Goal: Task Accomplishment & Management: Manage account settings

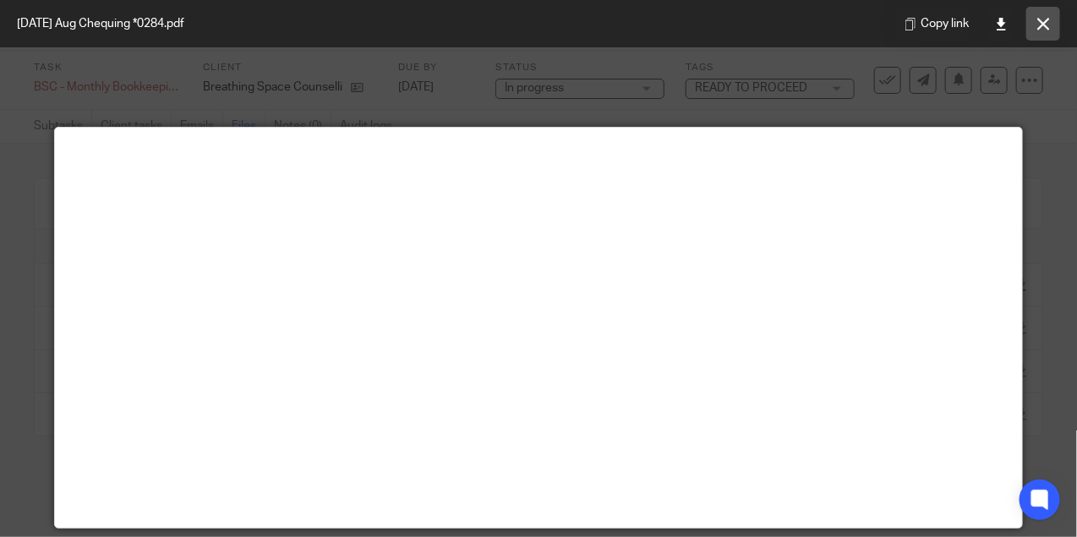
click at [1042, 27] on icon at bounding box center [1043, 24] width 13 height 13
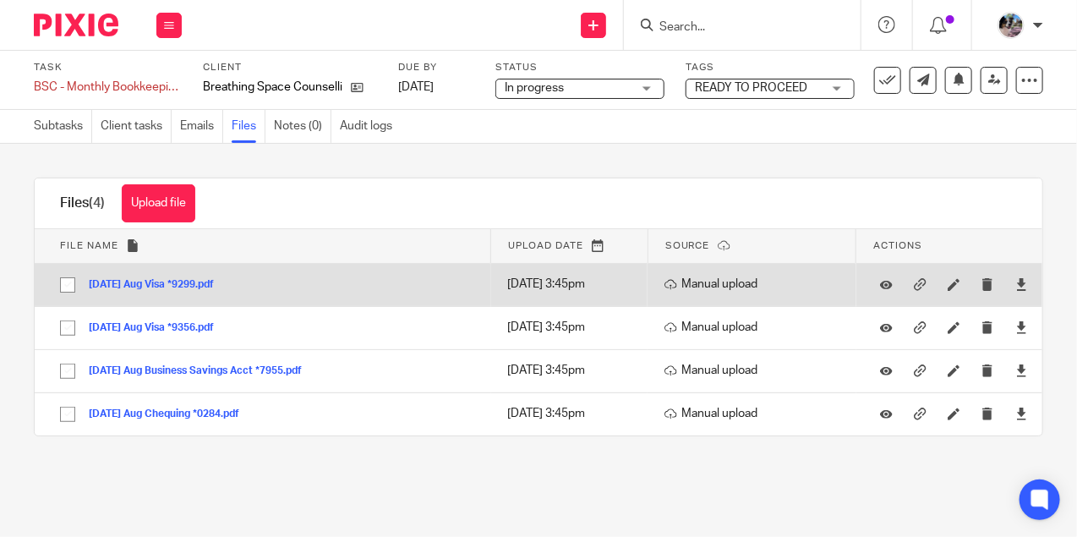
click at [174, 283] on button "2025-09-05 Aug Visa *9299.pdf" at bounding box center [158, 285] width 138 height 12
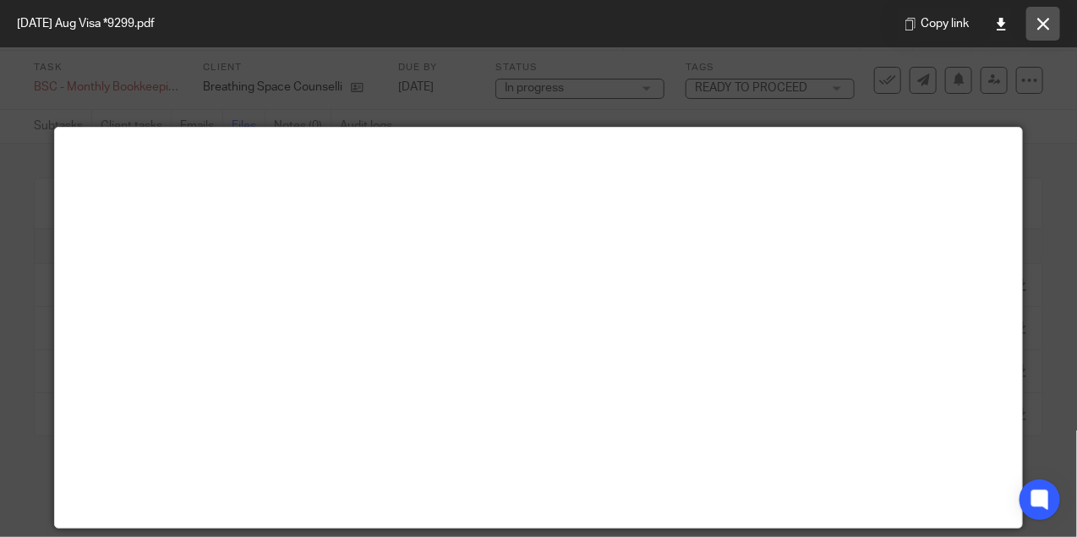
click at [1043, 26] on icon at bounding box center [1043, 24] width 13 height 13
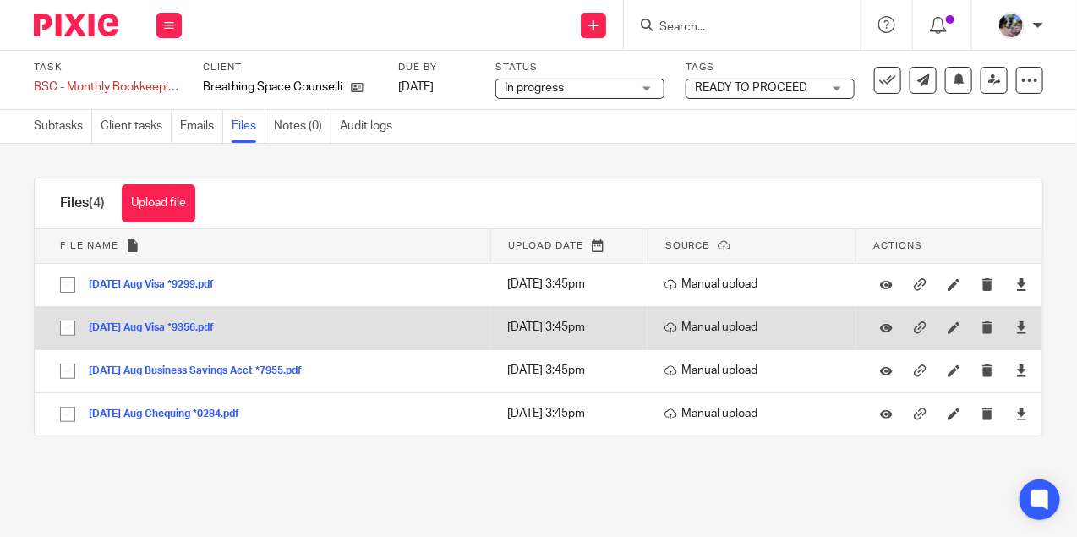
click at [202, 326] on button "2025-09-05 Aug Visa *9356.pdf" at bounding box center [158, 328] width 138 height 12
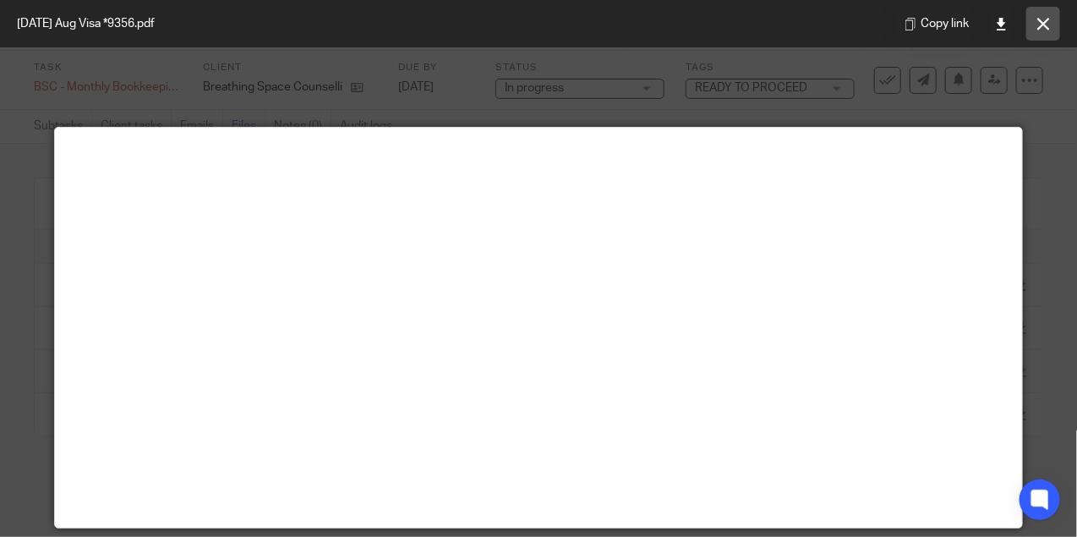
click at [1059, 36] on button at bounding box center [1043, 24] width 34 height 34
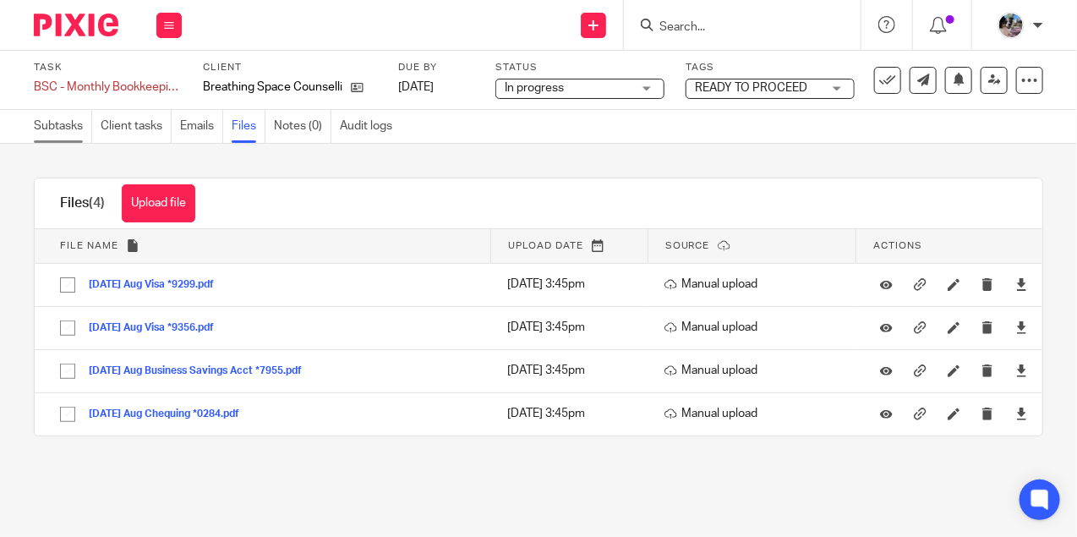
click at [43, 124] on link "Subtasks" at bounding box center [63, 126] width 58 height 33
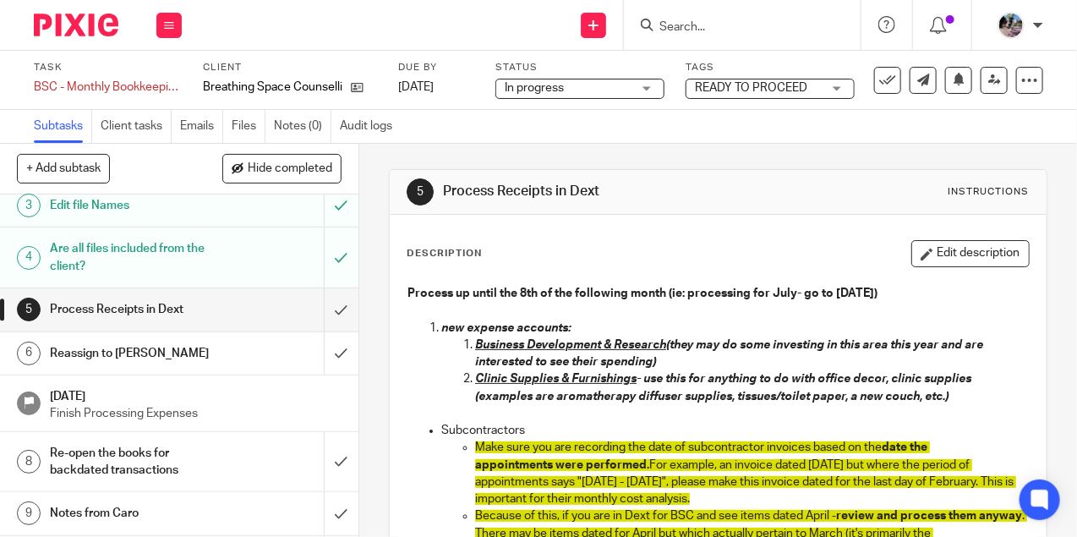
scroll to position [142, 0]
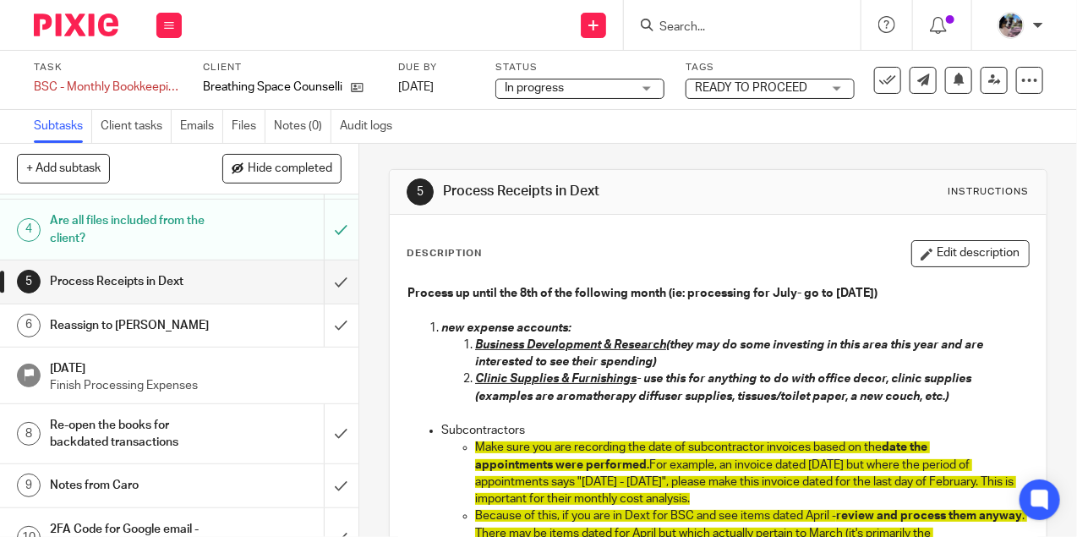
click at [189, 474] on h1 "Notes from Caro" at bounding box center [136, 485] width 172 height 25
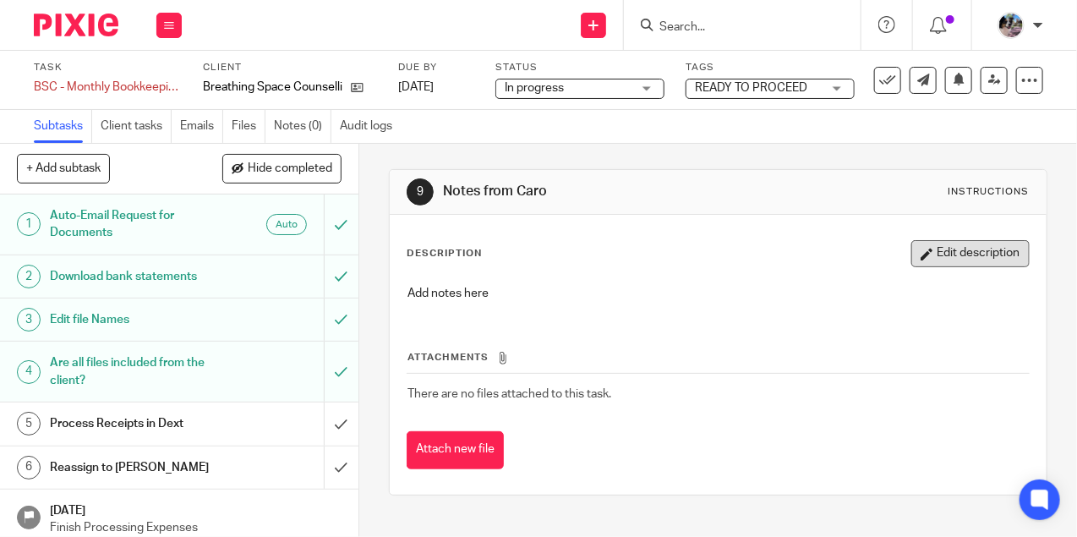
click at [966, 249] on button "Edit description" at bounding box center [970, 253] width 118 height 27
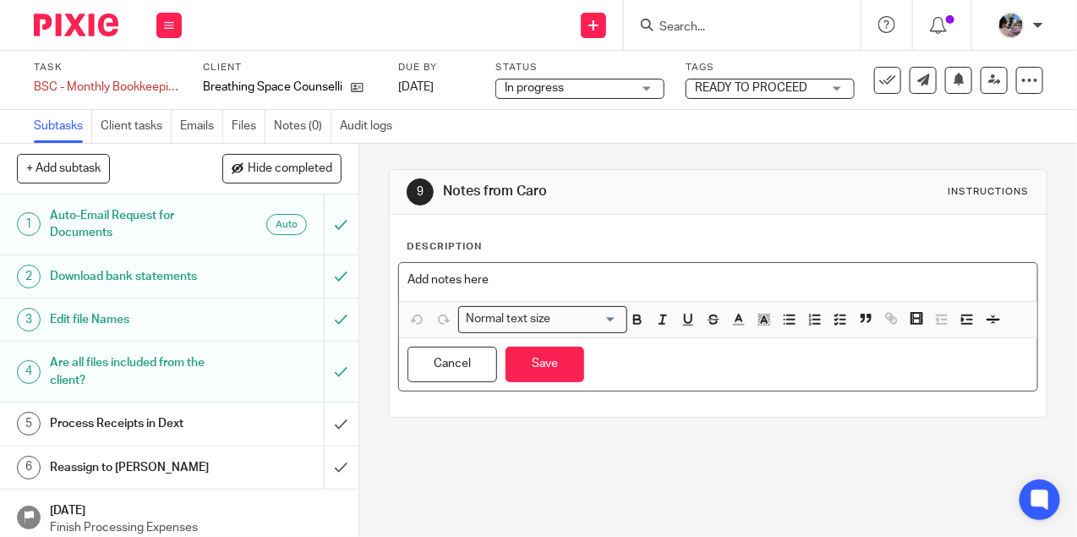
click at [473, 280] on p "Add notes here" at bounding box center [718, 279] width 621 height 17
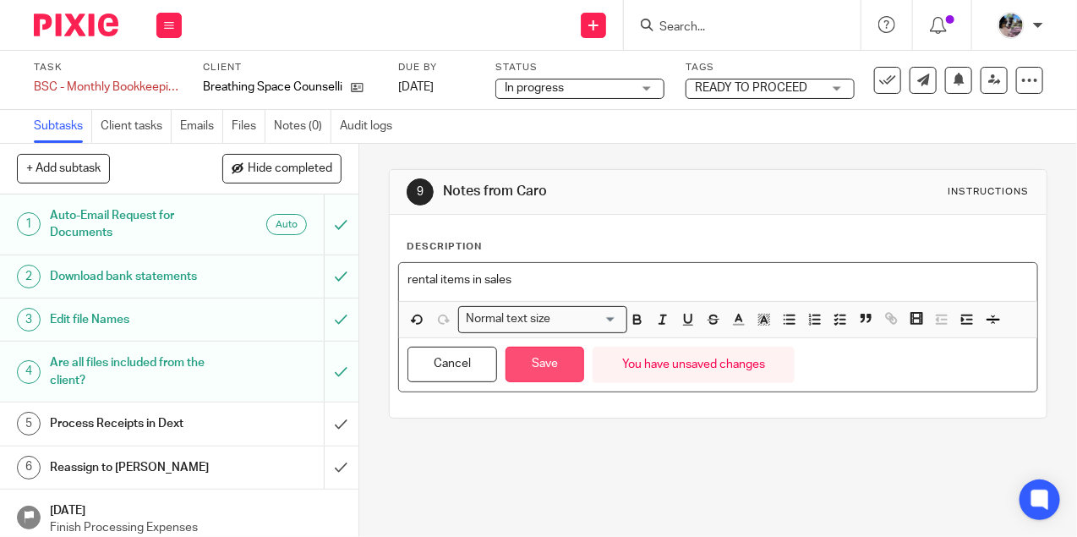
click at [525, 354] on button "Save" at bounding box center [545, 365] width 79 height 36
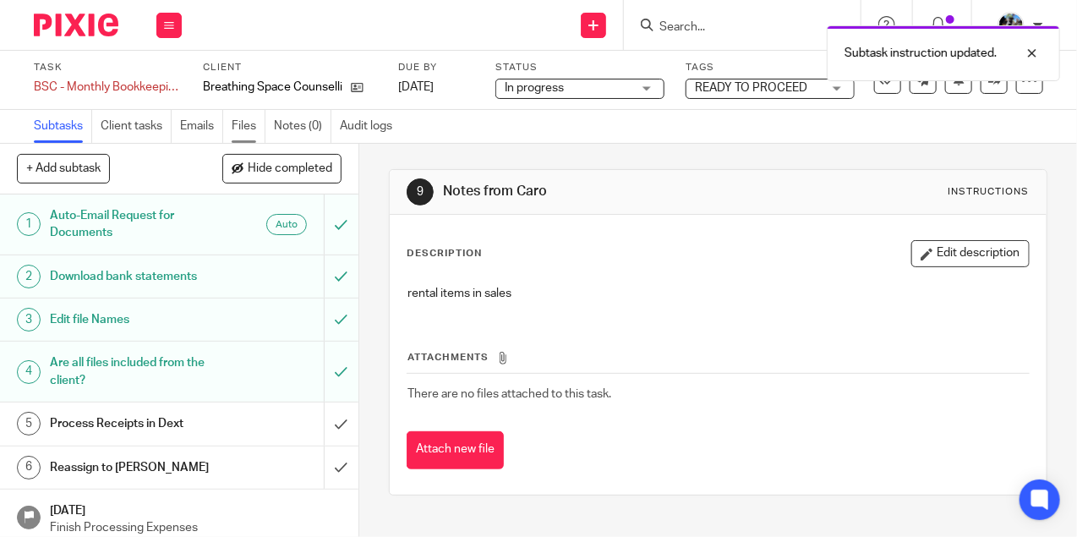
click at [247, 130] on link "Files" at bounding box center [249, 126] width 34 height 33
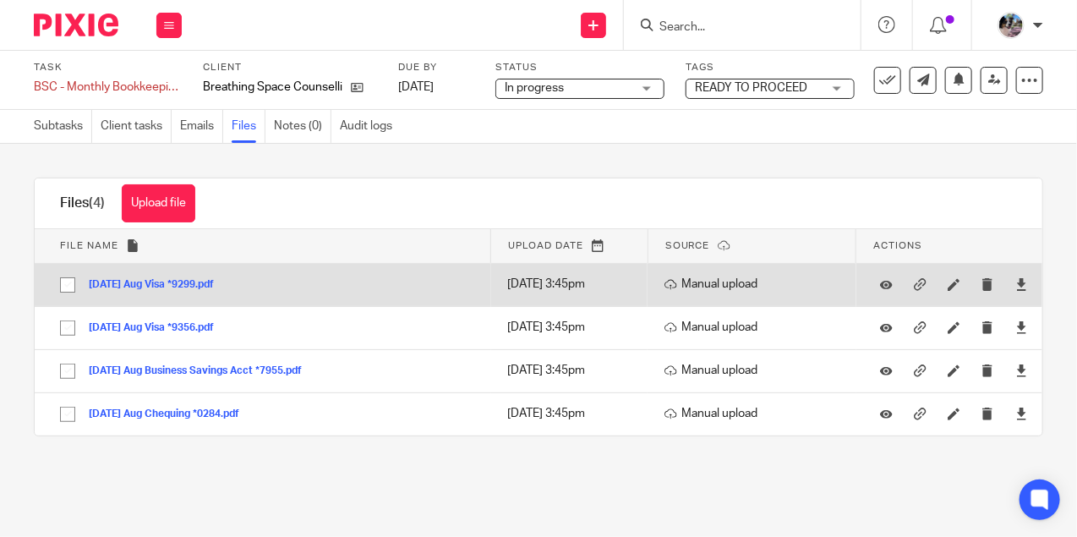
click at [189, 277] on div "2025-09-05 Aug Visa *9299.pdf" at bounding box center [158, 284] width 138 height 17
click at [189, 291] on div "2025-09-05 Aug Visa *9299.pdf" at bounding box center [158, 284] width 138 height 17
click at [189, 286] on button "2025-09-05 Aug Visa *9299.pdf" at bounding box center [158, 285] width 138 height 12
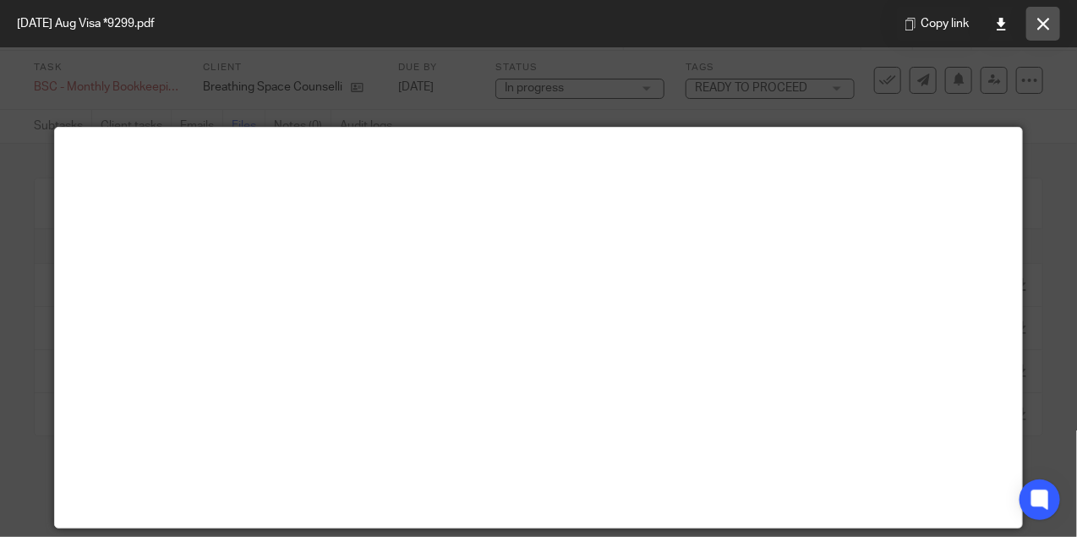
click at [1055, 20] on button at bounding box center [1043, 24] width 34 height 34
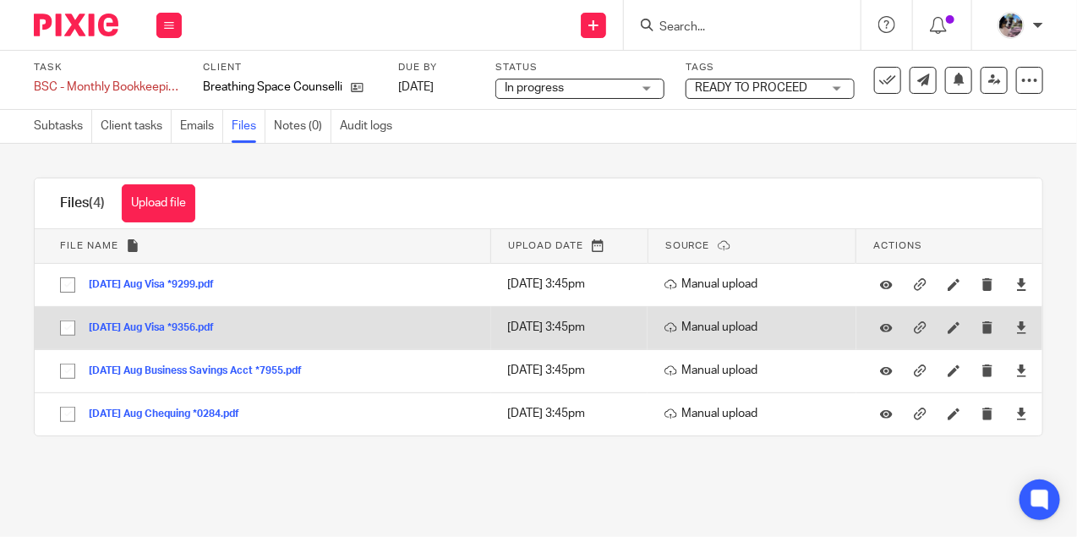
click at [201, 329] on button "2025-09-05 Aug Visa *9356.pdf" at bounding box center [158, 328] width 138 height 12
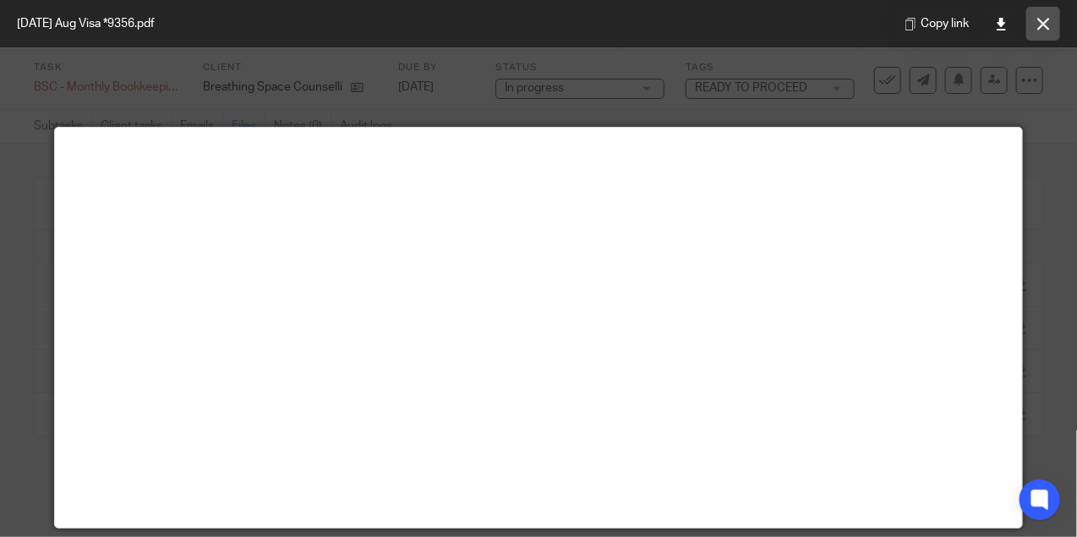
click at [1043, 30] on icon at bounding box center [1043, 24] width 13 height 13
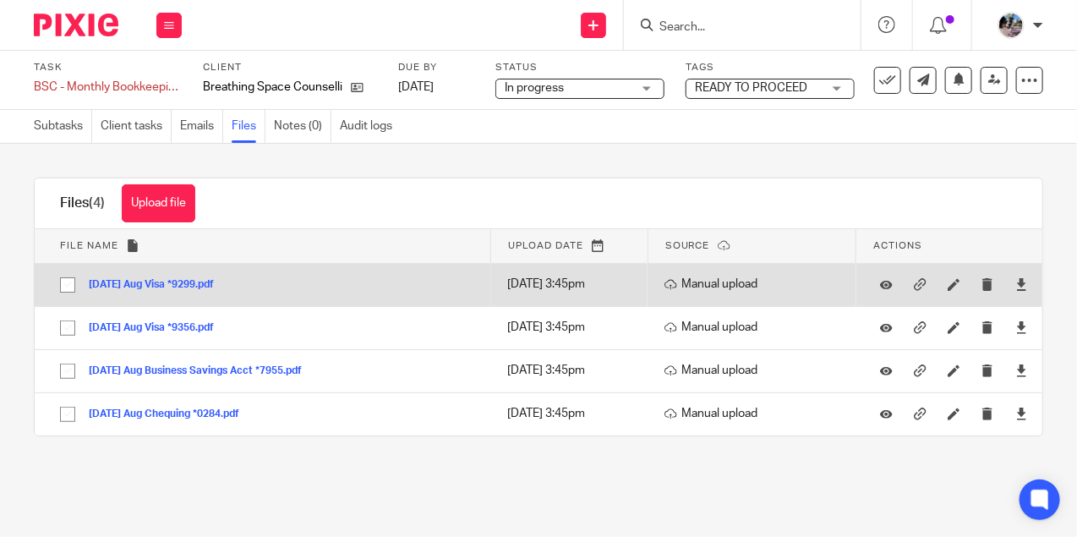
click at [191, 285] on button "2025-09-05 Aug Visa *9299.pdf" at bounding box center [158, 285] width 138 height 12
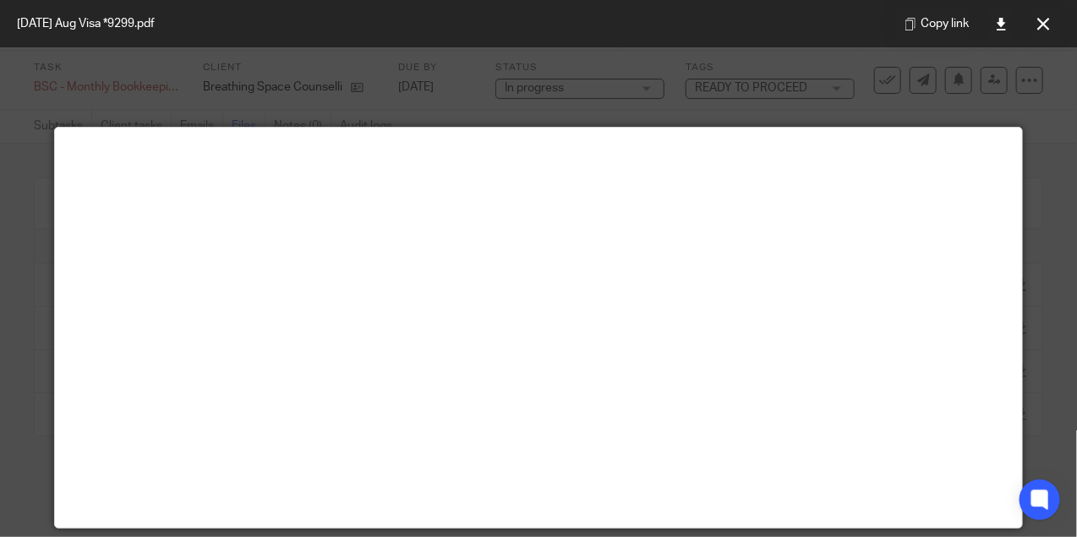
click at [1061, 17] on div "Copy link" at bounding box center [978, 23] width 197 height 47
click at [1048, 18] on icon at bounding box center [1043, 24] width 13 height 13
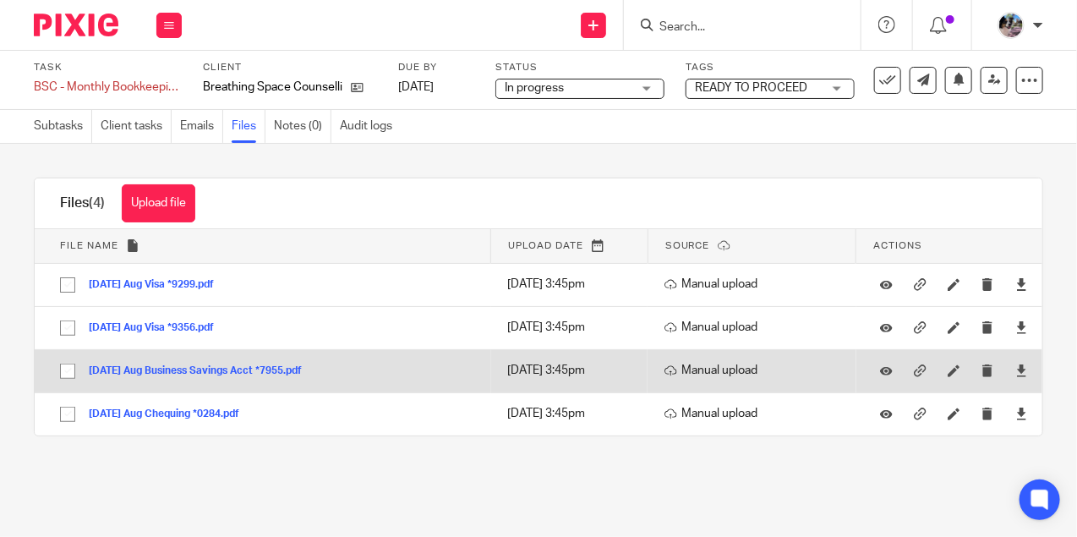
click at [213, 375] on button "2025-08-29 Aug Business Savings Acct *7955.pdf" at bounding box center [202, 371] width 226 height 12
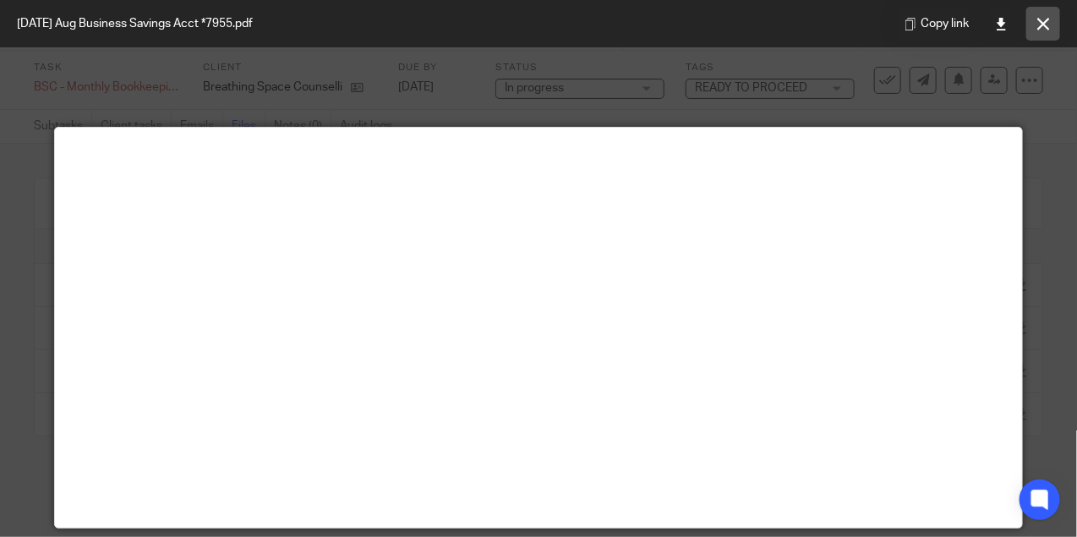
click at [1037, 23] on button at bounding box center [1043, 24] width 34 height 34
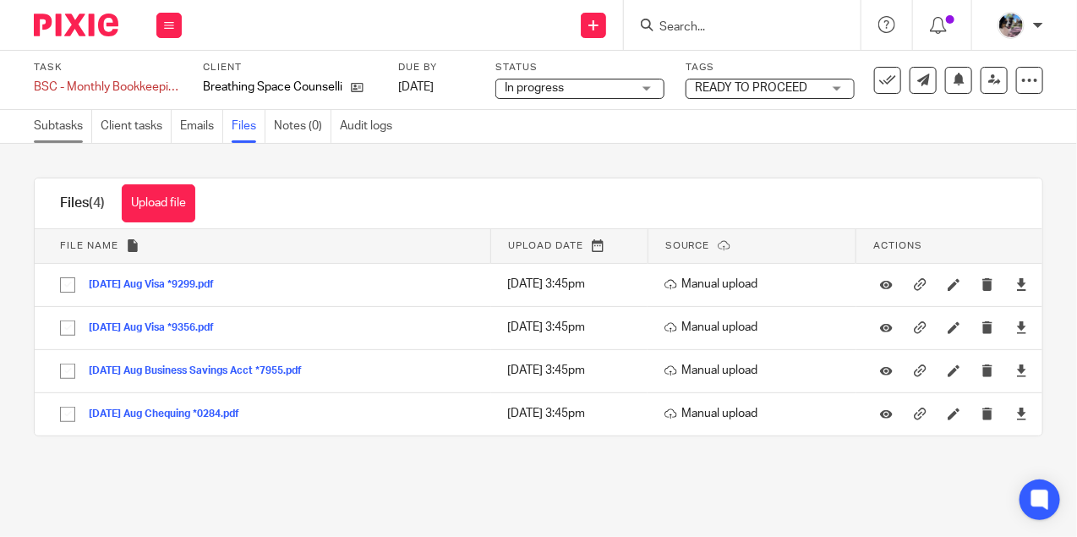
click at [64, 133] on link "Subtasks" at bounding box center [63, 126] width 58 height 33
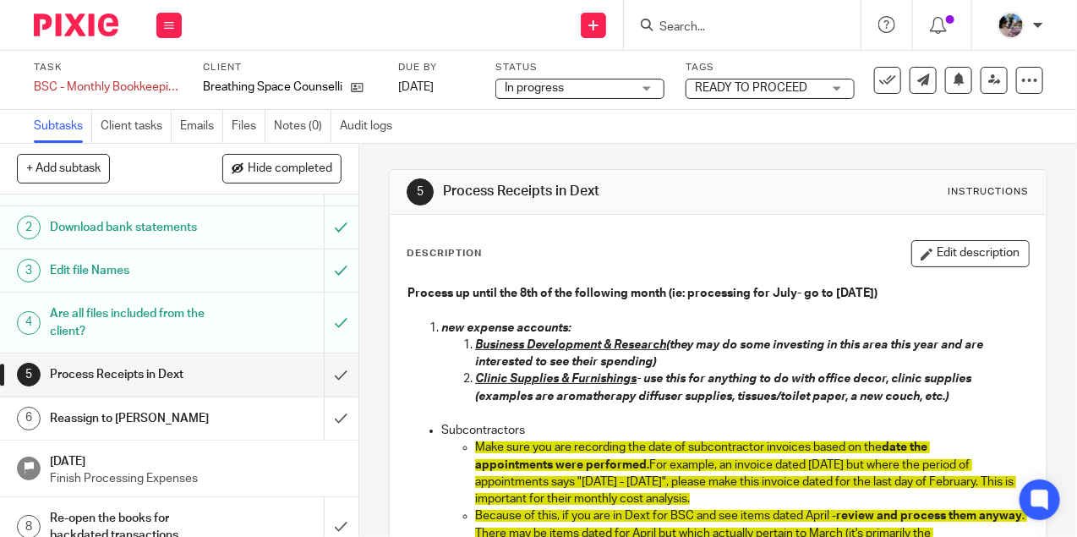
scroll to position [78, 0]
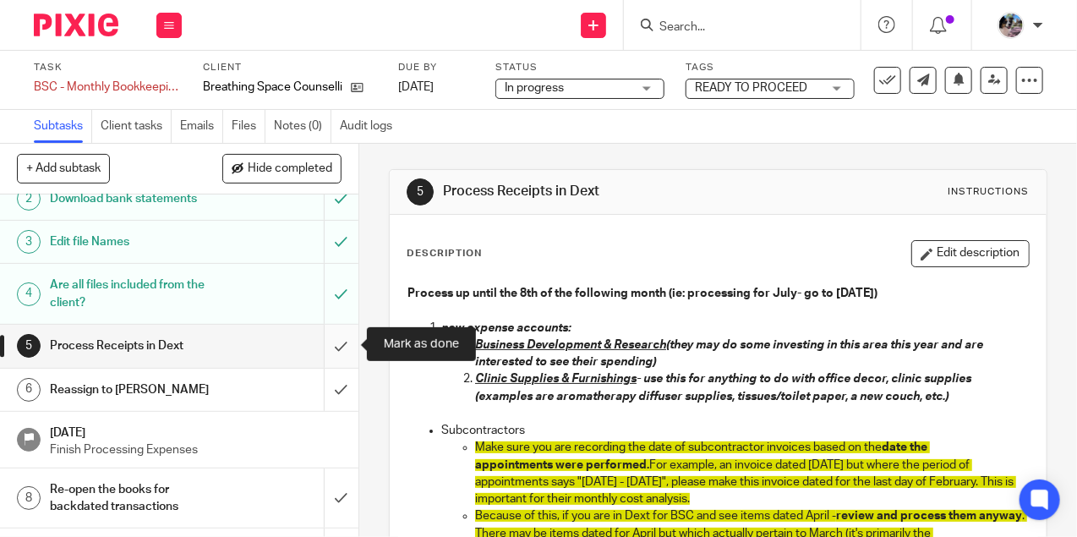
click at [338, 340] on input "submit" at bounding box center [179, 346] width 359 height 42
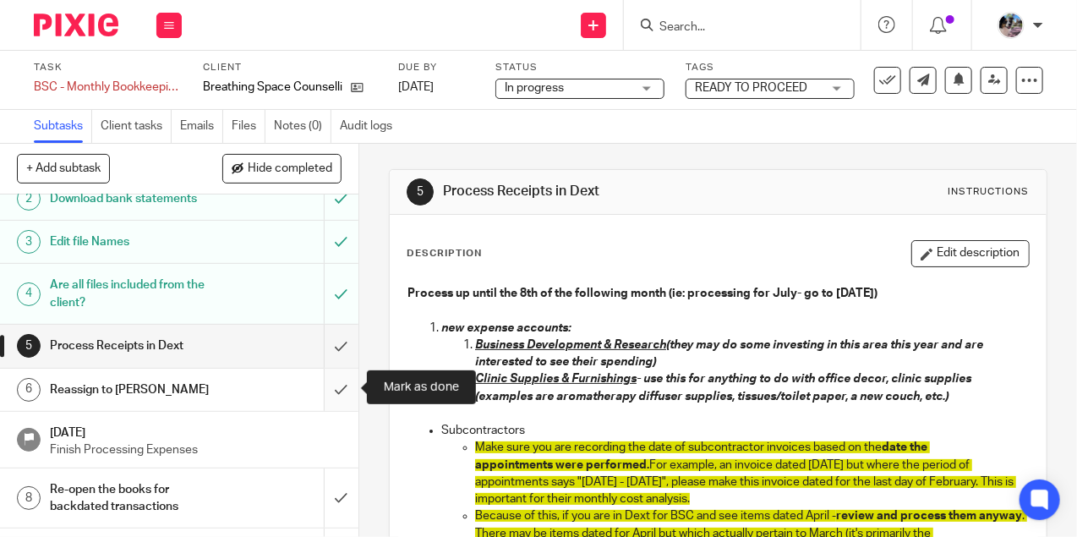
click at [339, 390] on input "submit" at bounding box center [179, 390] width 359 height 42
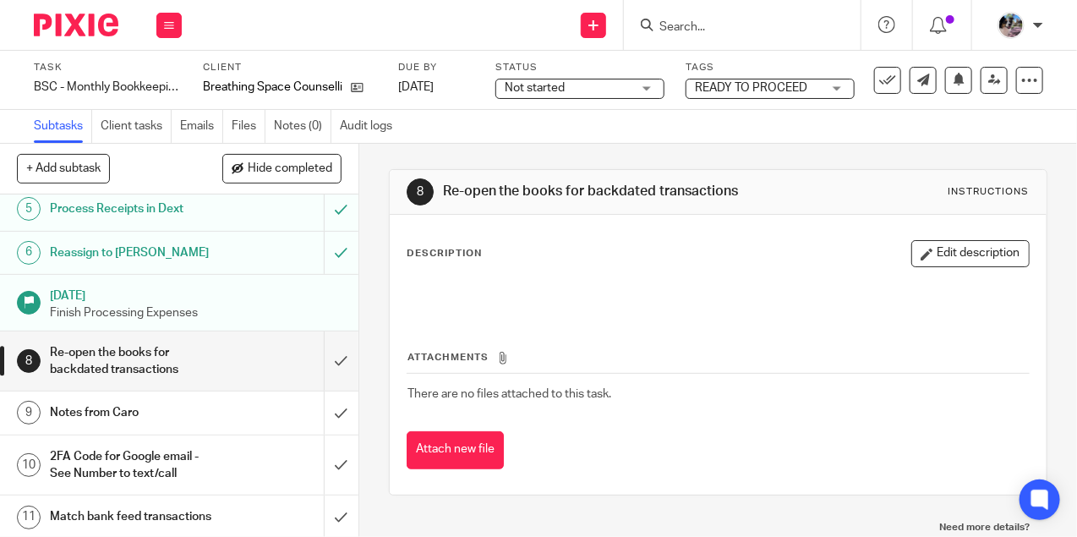
scroll to position [227, 0]
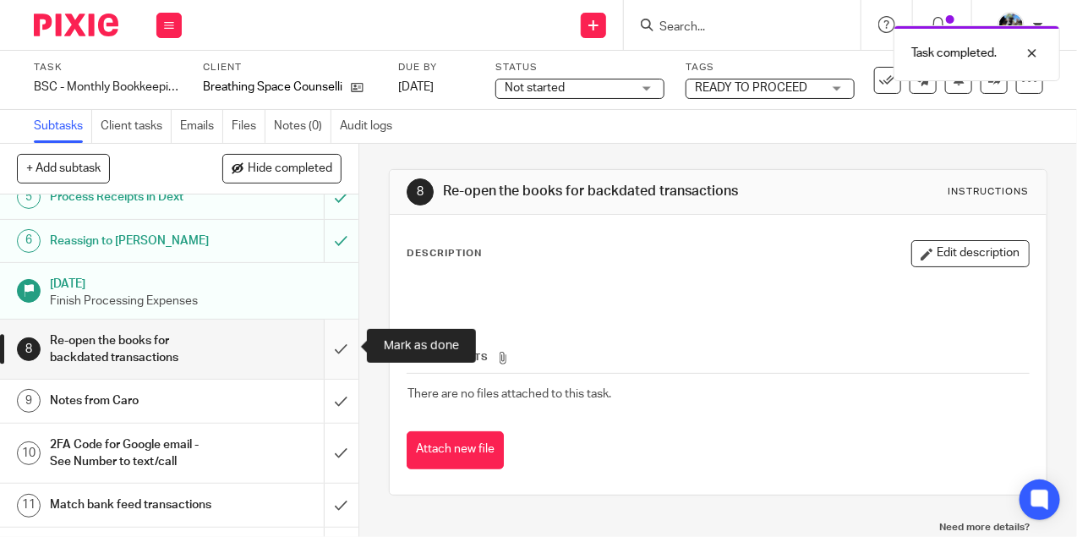
click at [334, 351] on input "submit" at bounding box center [179, 350] width 359 height 60
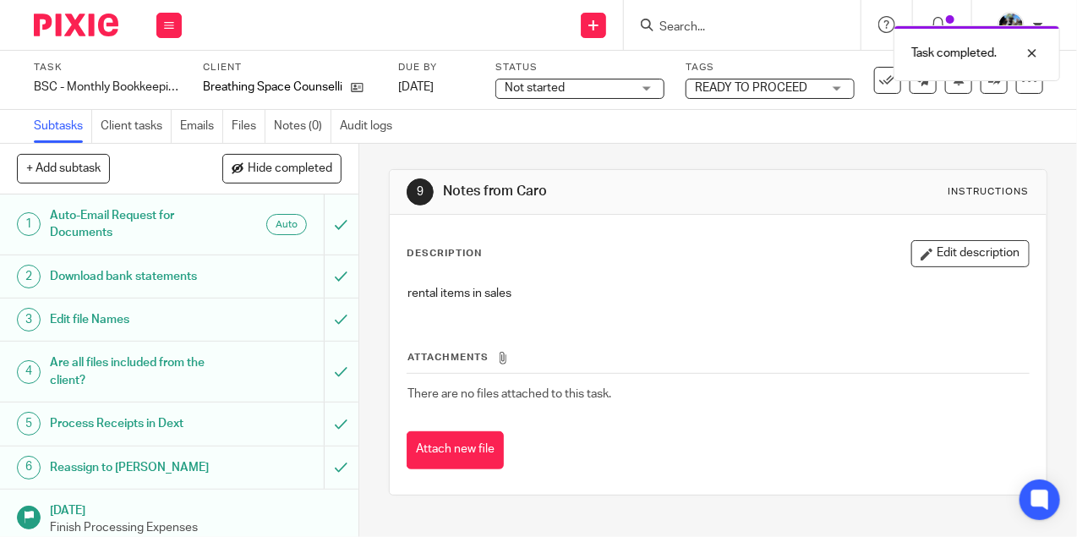
scroll to position [78, 0]
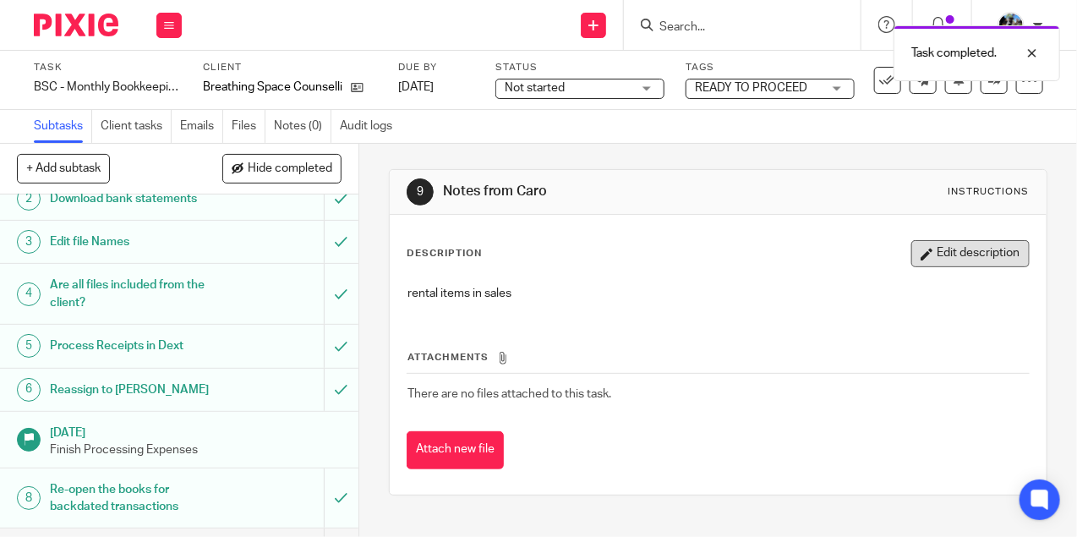
click at [955, 256] on button "Edit description" at bounding box center [970, 253] width 118 height 27
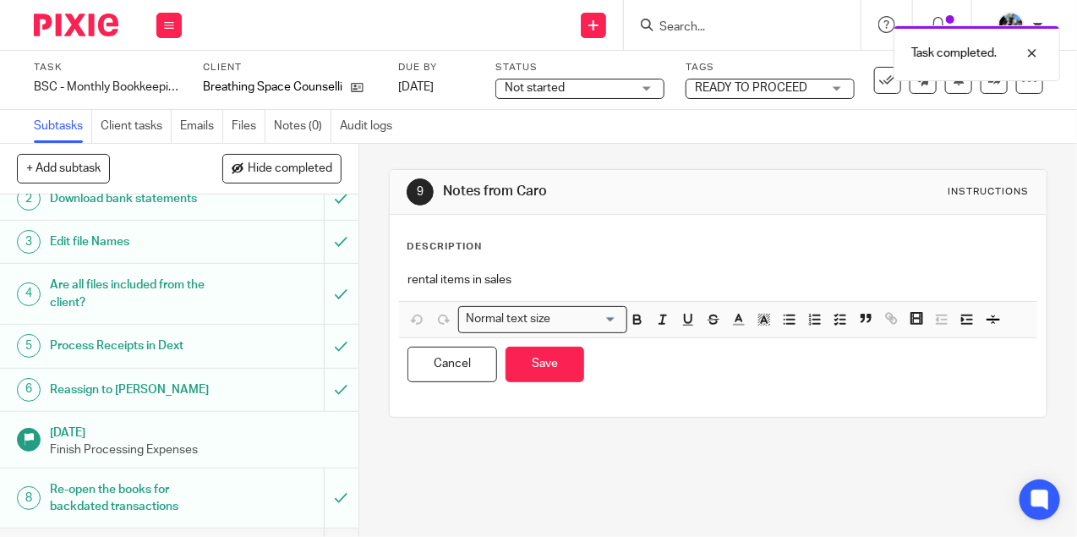
click at [441, 277] on p "rental items in sales" at bounding box center [718, 279] width 621 height 17
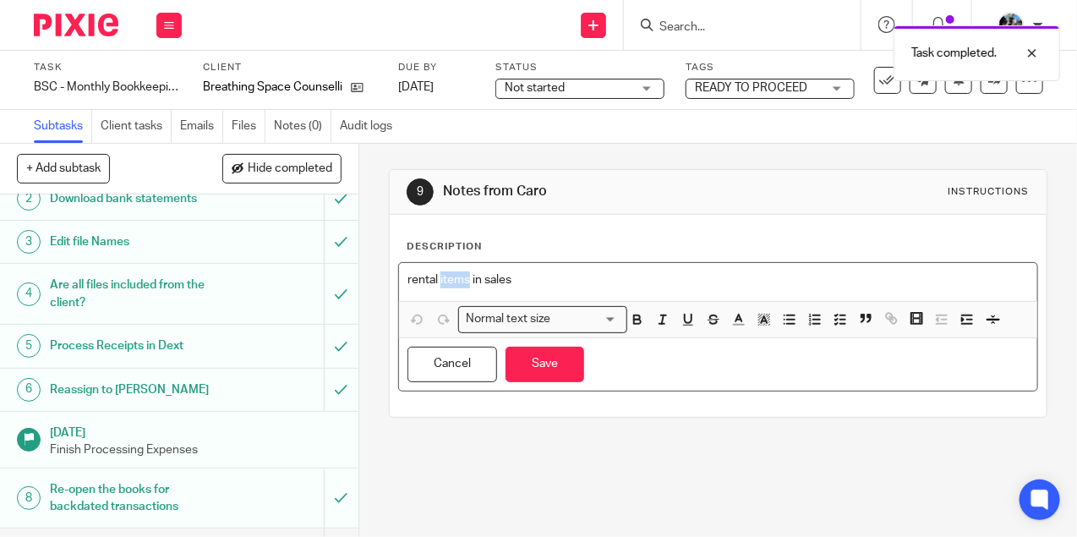
click at [441, 277] on p "rental items in sales" at bounding box center [718, 279] width 621 height 17
click at [396, 282] on div "Description rental items in sales Normal text size Loading... Remove Edit Inser…" at bounding box center [718, 316] width 657 height 202
click at [404, 282] on div "rental items in sales" at bounding box center [718, 282] width 638 height 38
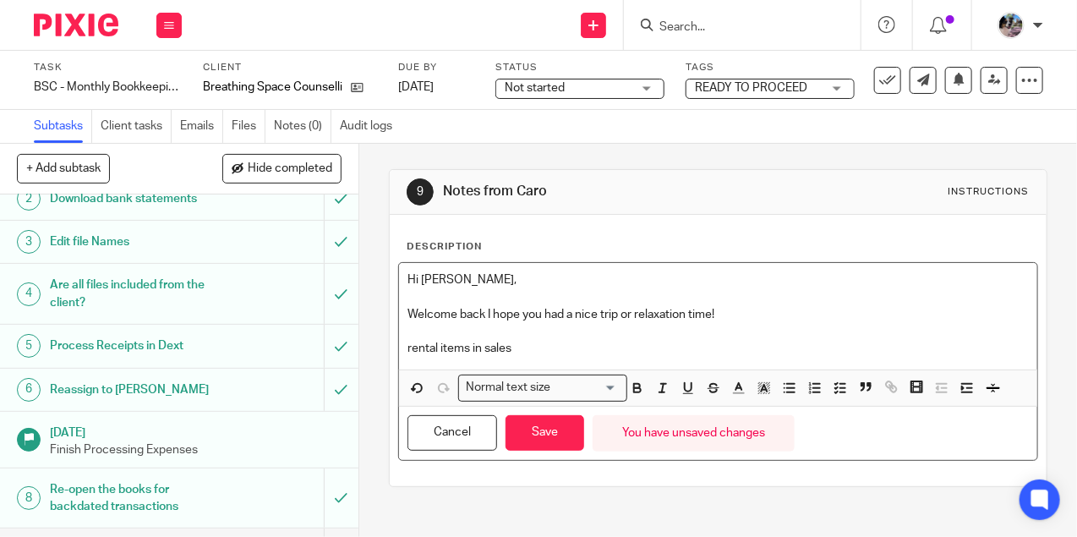
click at [733, 316] on p "Welcome back I hope you had a nice trip or relaxation time!" at bounding box center [718, 314] width 621 height 17
click at [408, 345] on p "rental items in sales" at bounding box center [718, 348] width 621 height 17
click at [785, 388] on icon "button" at bounding box center [789, 387] width 15 height 15
click at [565, 348] on p "rental items in sales" at bounding box center [735, 348] width 588 height 17
click at [471, 345] on p "rental items in sales" at bounding box center [735, 348] width 588 height 17
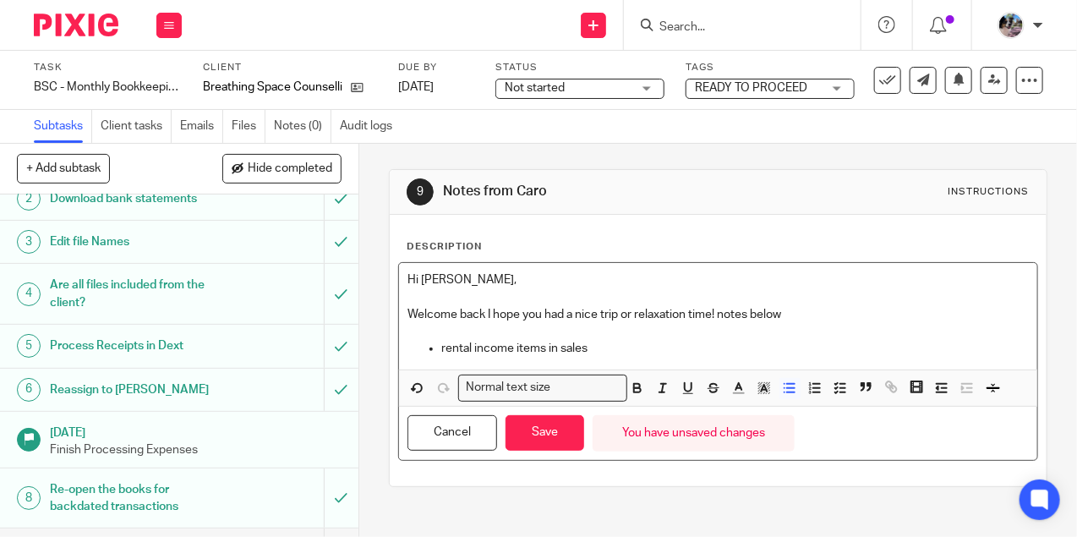
click at [616, 351] on p "rental income items in sales" at bounding box center [735, 348] width 588 height 17
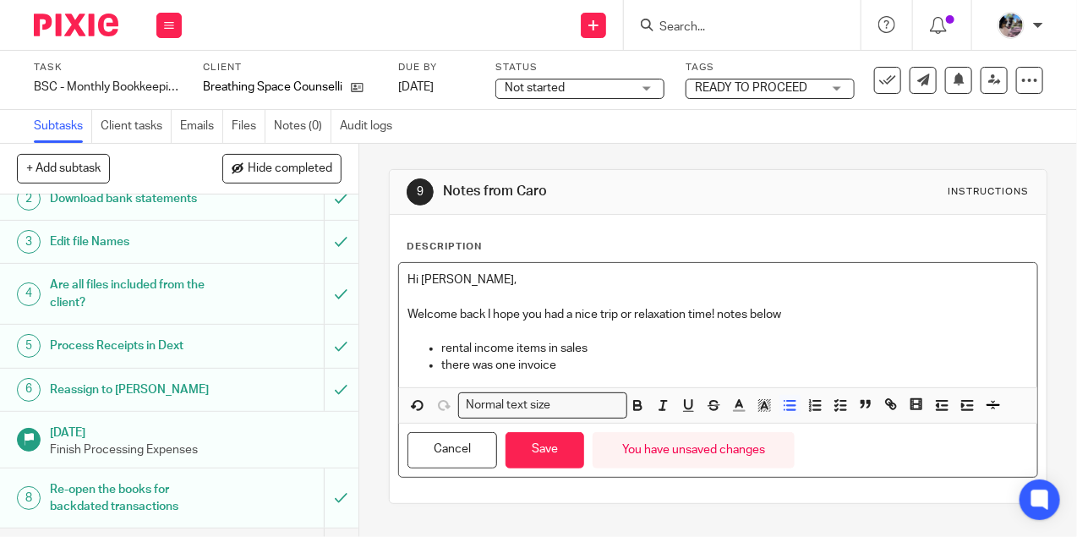
drag, startPoint x: 559, startPoint y: 369, endPoint x: 443, endPoint y: 366, distance: 115.9
click at [443, 366] on p "there was one invoice" at bounding box center [735, 365] width 588 height 17
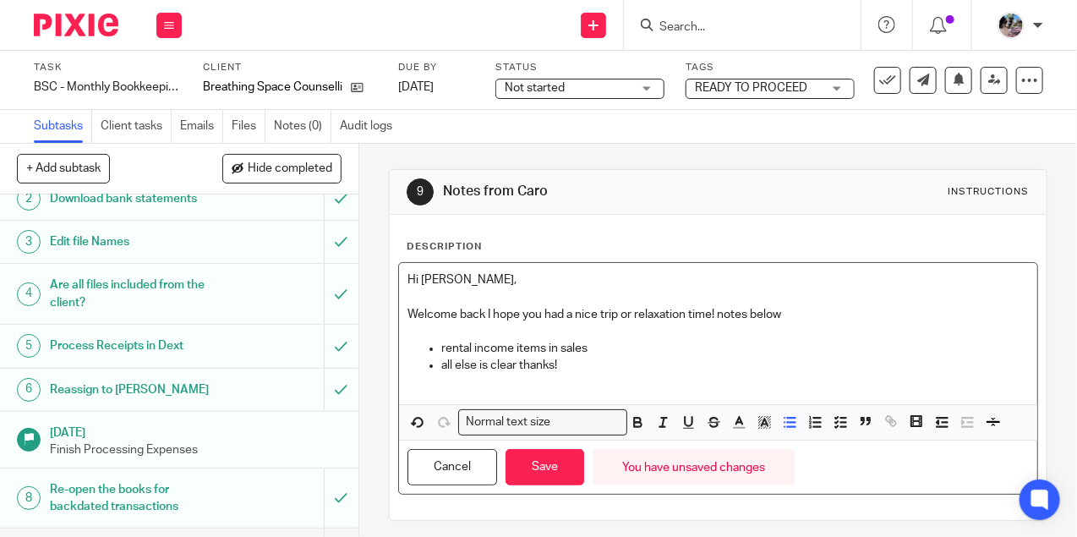
click at [618, 340] on p "rental income items in sales" at bounding box center [735, 348] width 588 height 17
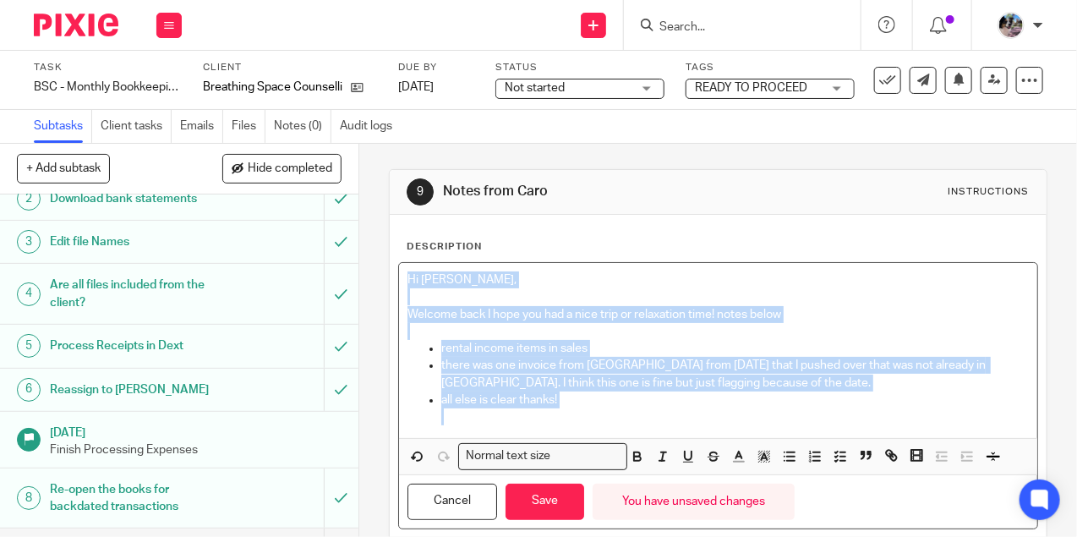
drag, startPoint x: 572, startPoint y: 412, endPoint x: 394, endPoint y: 275, distance: 224.9
click at [394, 275] on div "Description Hi Ciara, Welcome back I hope you had a nice trip or relaxation tim…" at bounding box center [718, 385] width 657 height 340
click at [765, 458] on line "button" at bounding box center [765, 458] width 4 height 0
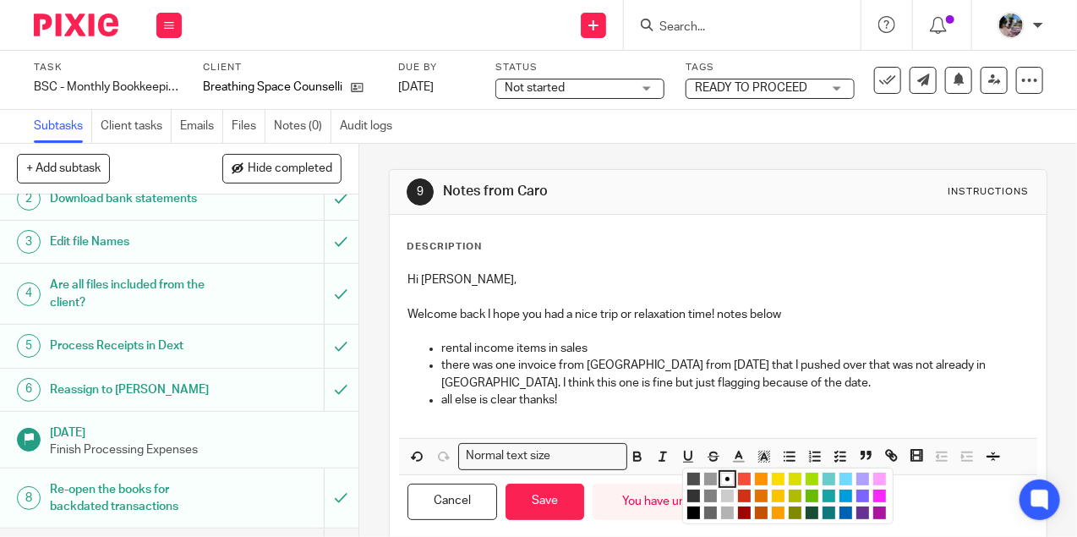
click at [841, 478] on li "color:#73D8FF" at bounding box center [846, 479] width 13 height 13
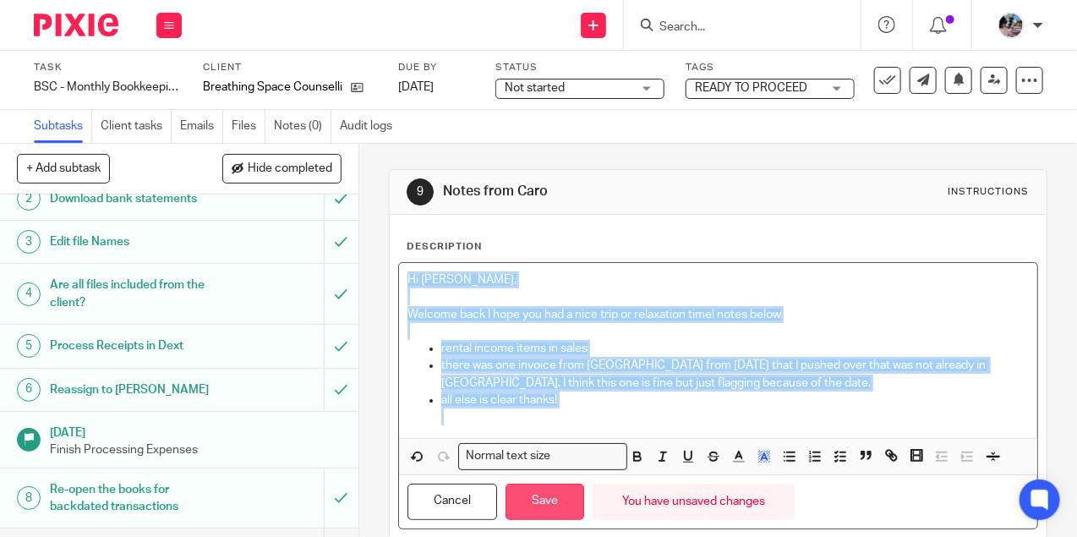
click at [546, 512] on button "Save" at bounding box center [545, 502] width 79 height 36
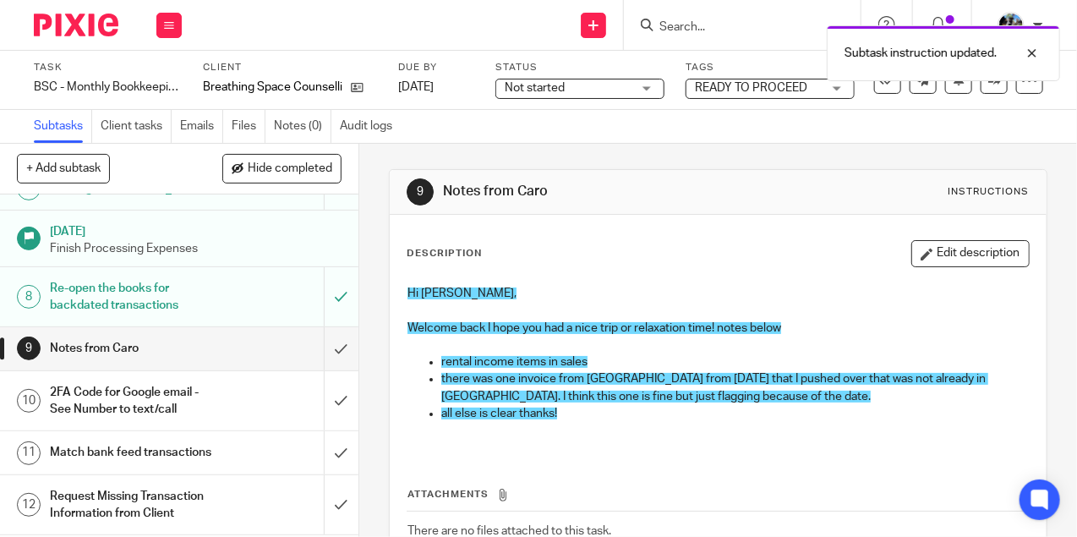
scroll to position [280, 0]
click at [951, 253] on button "Edit description" at bounding box center [970, 253] width 118 height 27
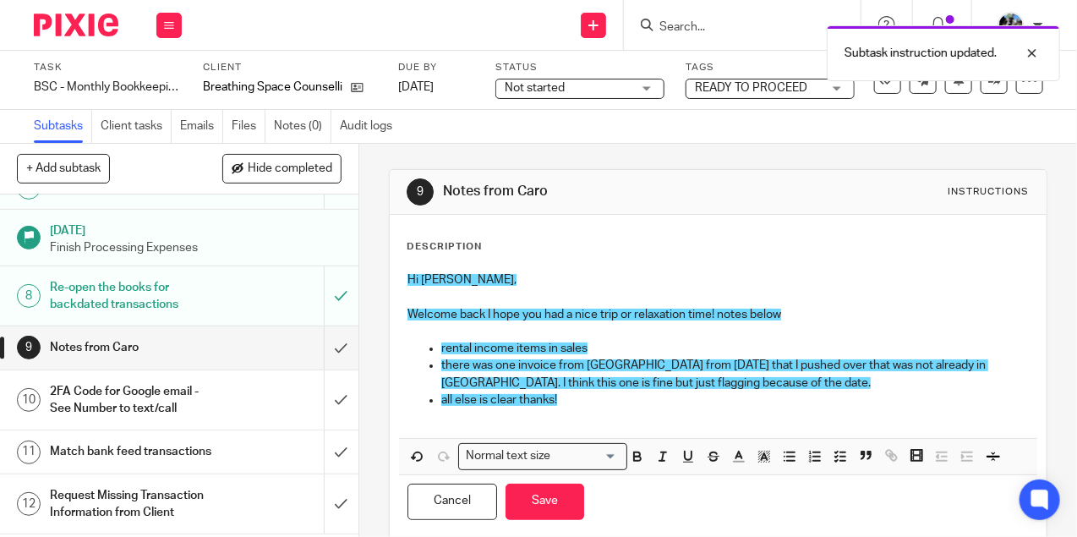
click at [494, 380] on span "there was one invoice from Roxanne from July 30 that I pushed over that was not…" at bounding box center [714, 373] width 547 height 29
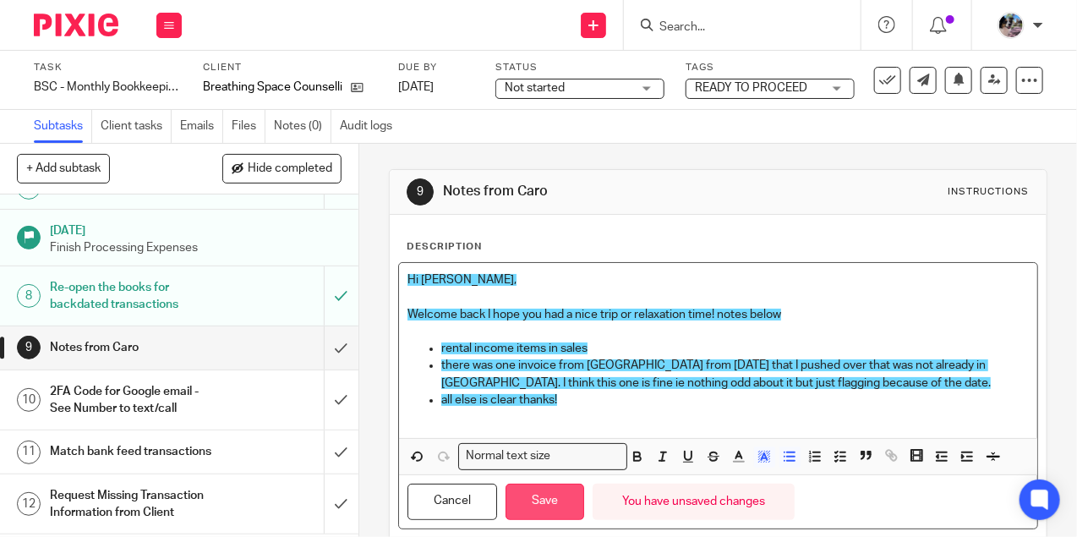
click at [550, 492] on button "Save" at bounding box center [545, 502] width 79 height 36
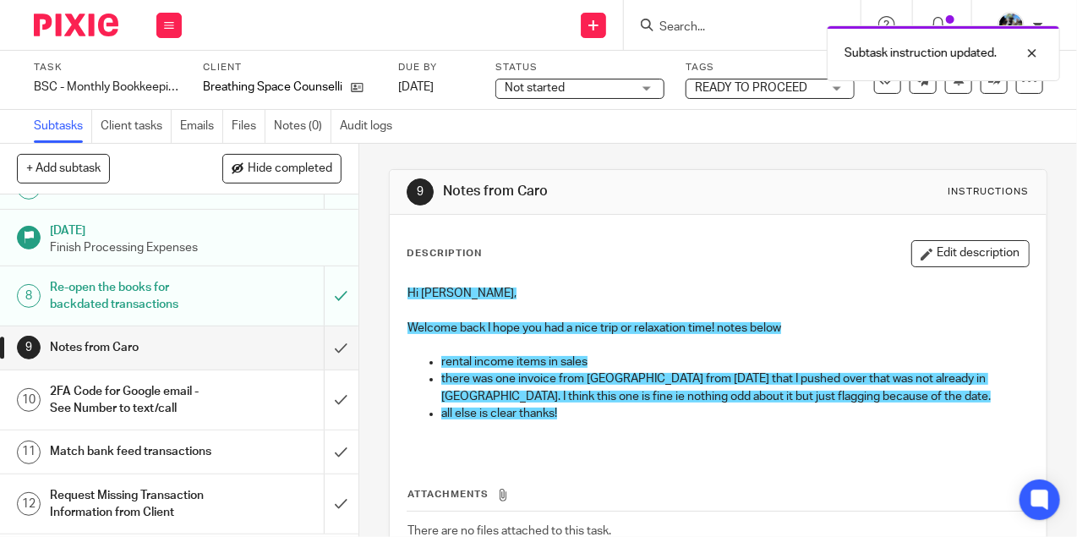
click at [608, 81] on span "Not started" at bounding box center [568, 88] width 127 height 18
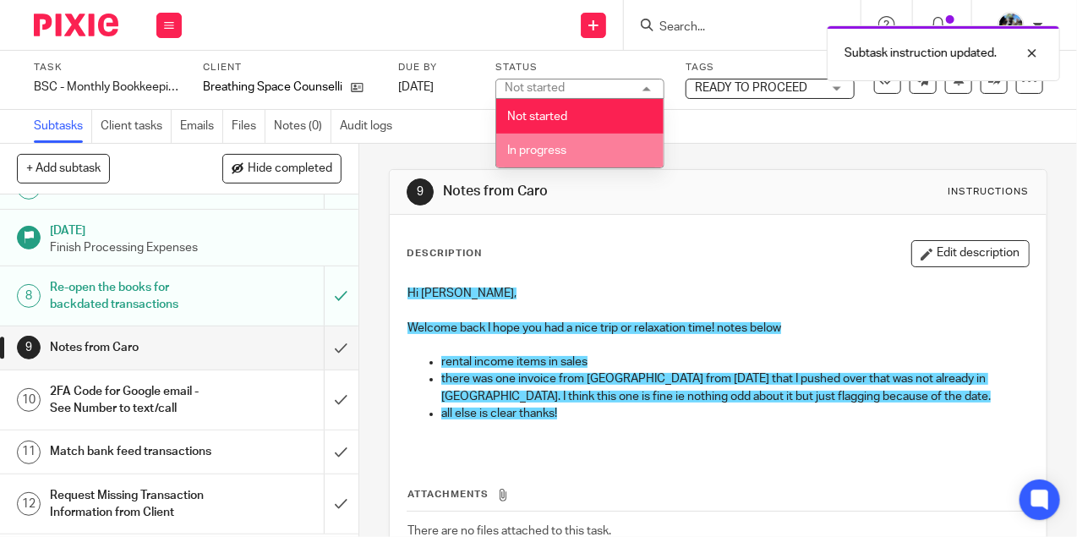
click at [590, 151] on li "In progress" at bounding box center [579, 151] width 167 height 35
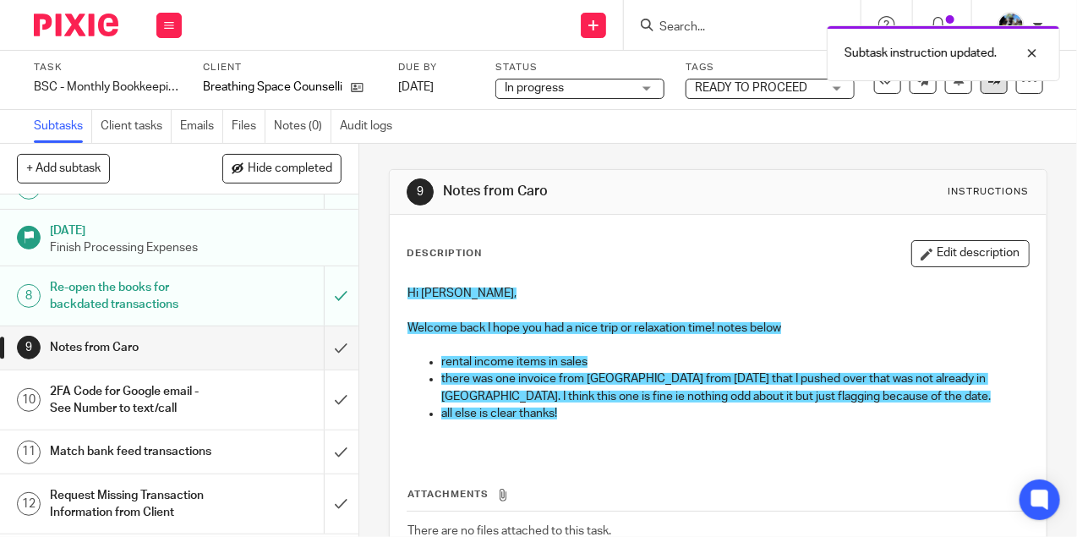
click at [998, 88] on link at bounding box center [994, 80] width 27 height 27
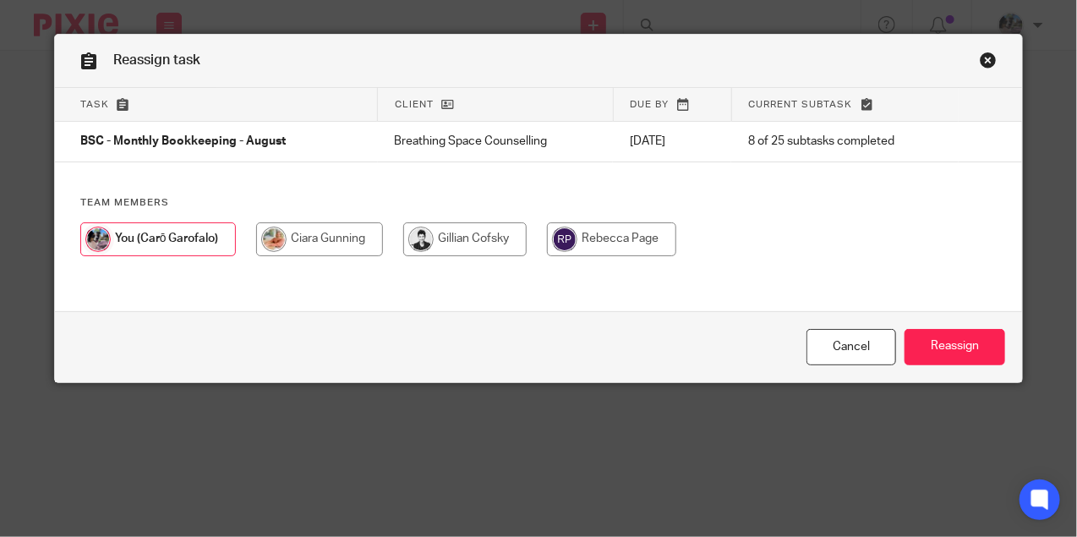
click at [337, 241] on input "radio" at bounding box center [319, 239] width 127 height 34
radio input "true"
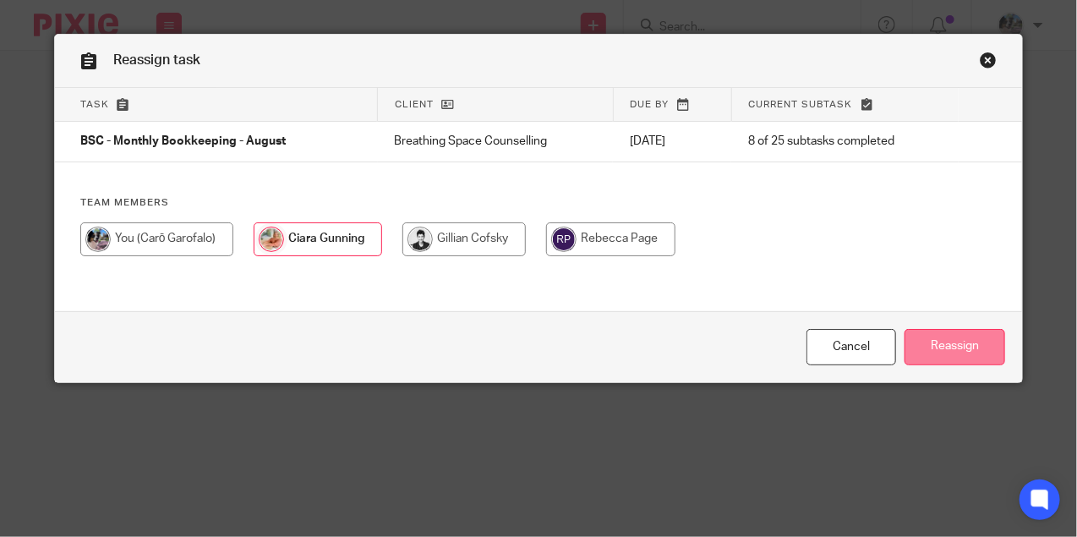
click at [928, 353] on input "Reassign" at bounding box center [955, 347] width 101 height 36
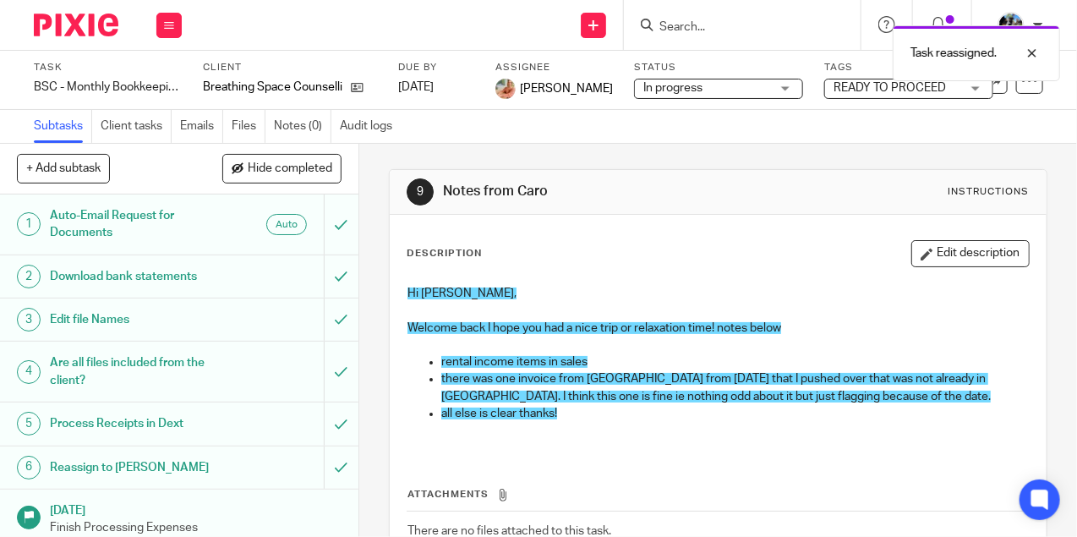
click at [714, 27] on div "Task reassigned." at bounding box center [800, 49] width 522 height 64
click at [687, 17] on div "Task reassigned." at bounding box center [800, 49] width 522 height 64
click at [687, 31] on div "Task reassigned." at bounding box center [800, 49] width 522 height 64
click at [169, 22] on icon at bounding box center [169, 25] width 10 height 10
click at [161, 74] on link "Work" at bounding box center [161, 79] width 30 height 12
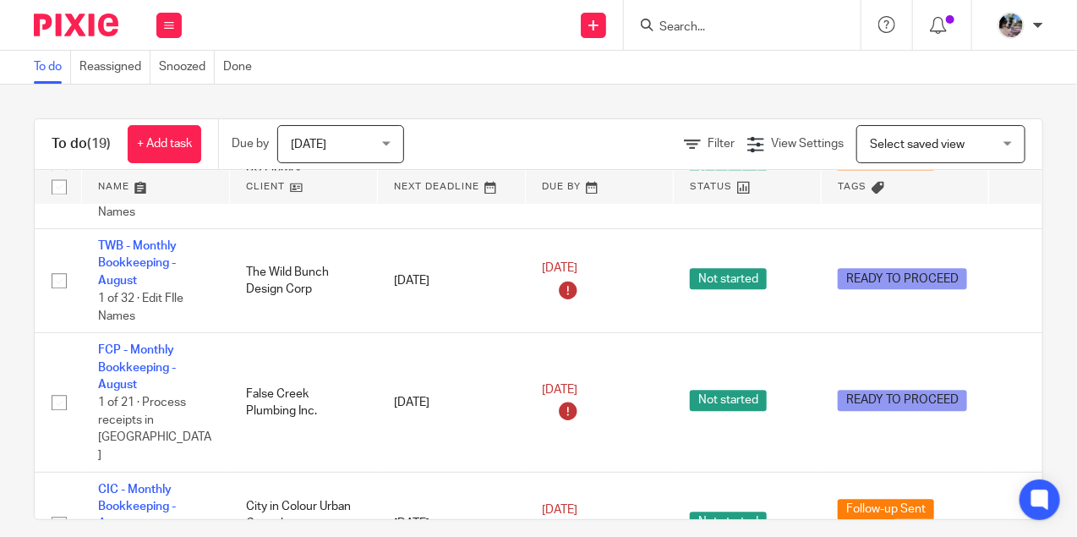
scroll to position [1495, 0]
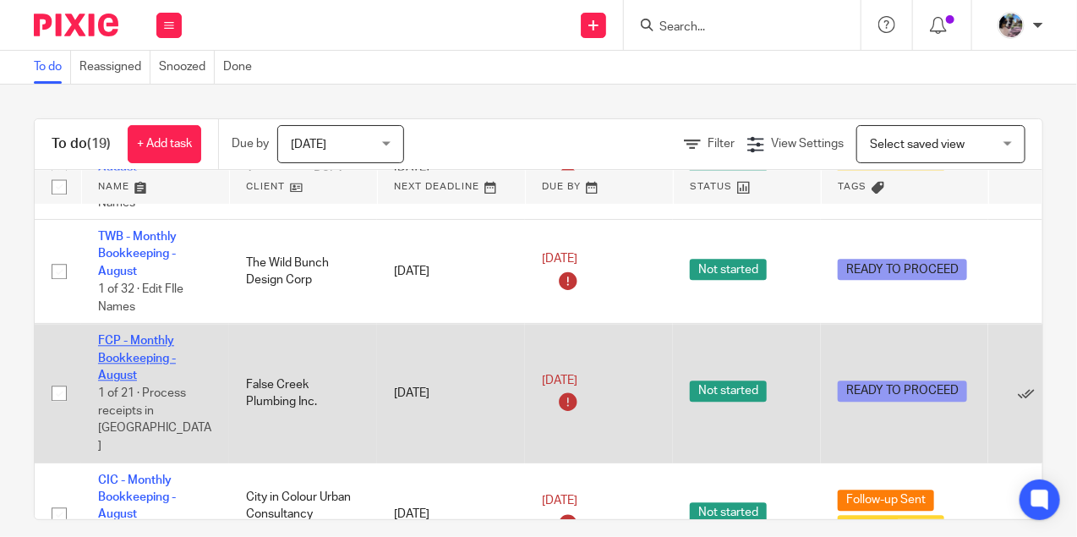
click at [151, 347] on link "FCP - Monthly Bookkeeping - August" at bounding box center [137, 358] width 78 height 47
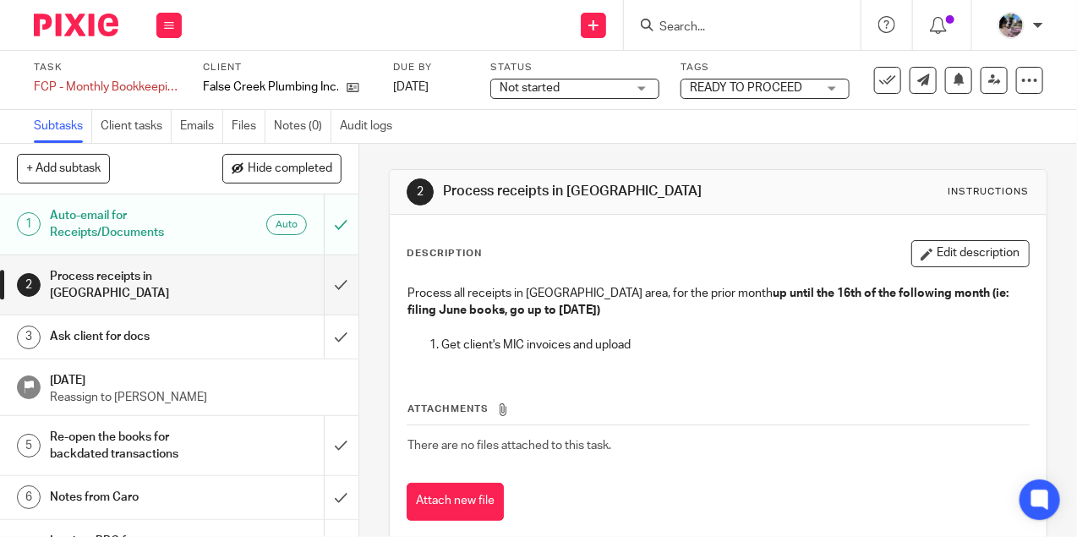
click at [258, 324] on div "Ask client for docs" at bounding box center [178, 336] width 257 height 25
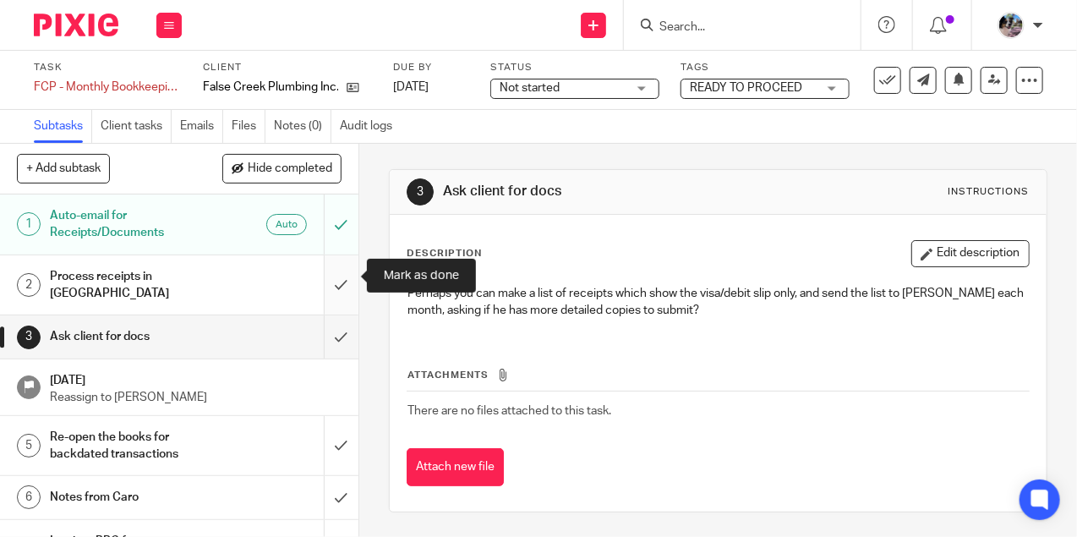
click at [337, 276] on input "submit" at bounding box center [179, 285] width 359 height 60
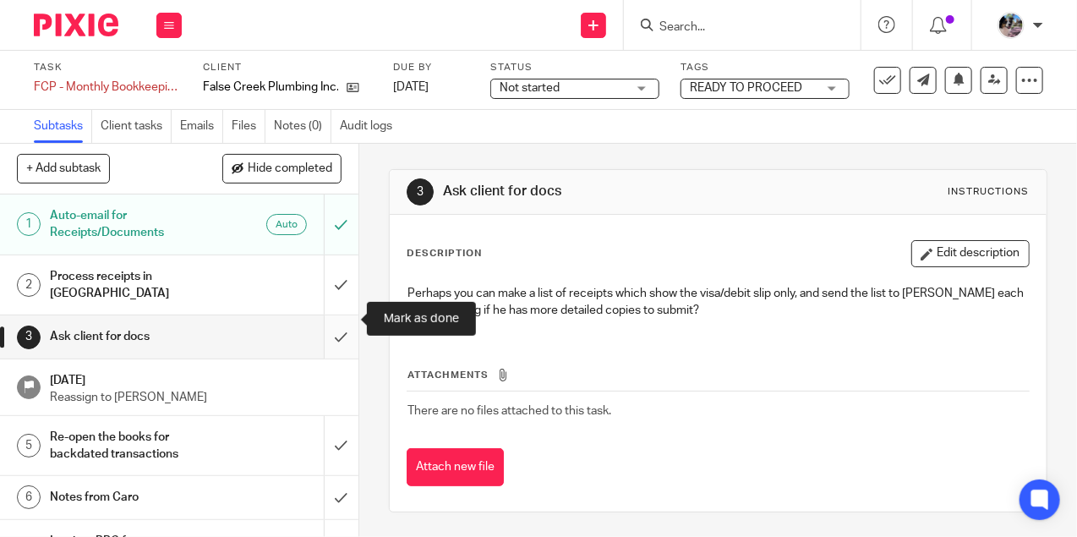
click at [337, 322] on input "submit" at bounding box center [179, 336] width 359 height 42
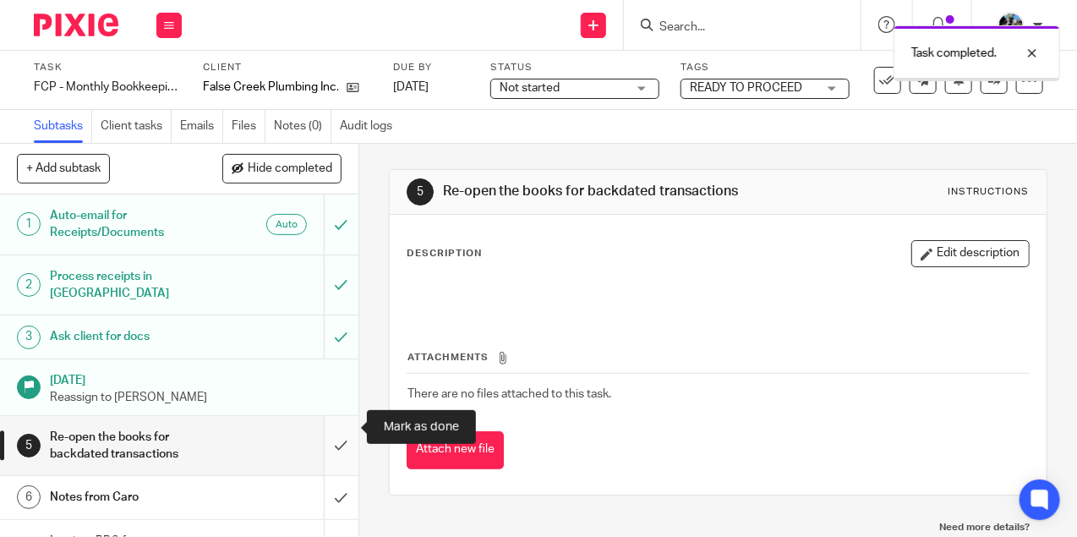
click at [337, 416] on input "submit" at bounding box center [179, 446] width 359 height 60
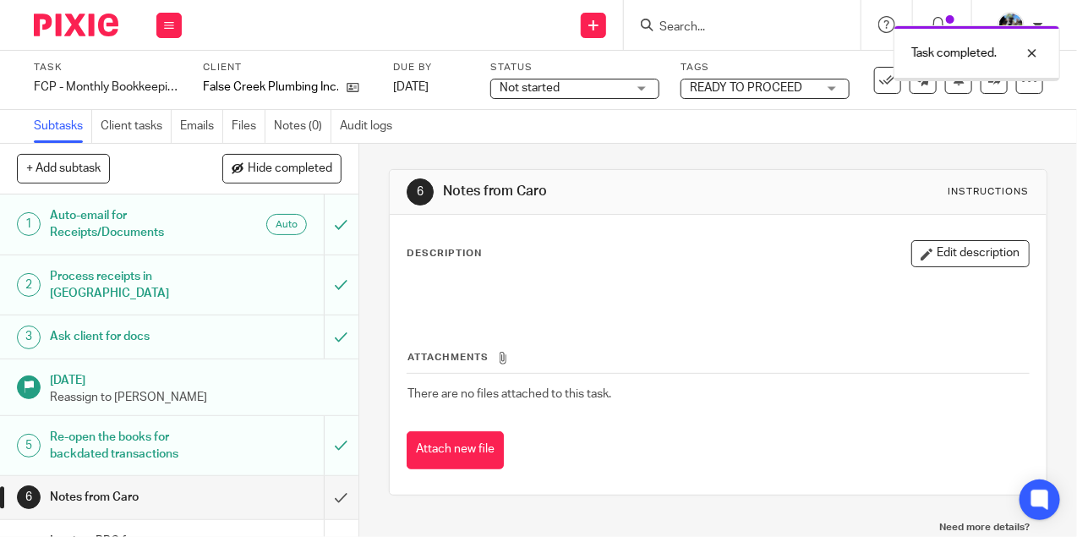
click at [924, 273] on div "Description Edit description" at bounding box center [718, 277] width 623 height 75
click at [930, 255] on icon "button" at bounding box center [927, 254] width 13 height 13
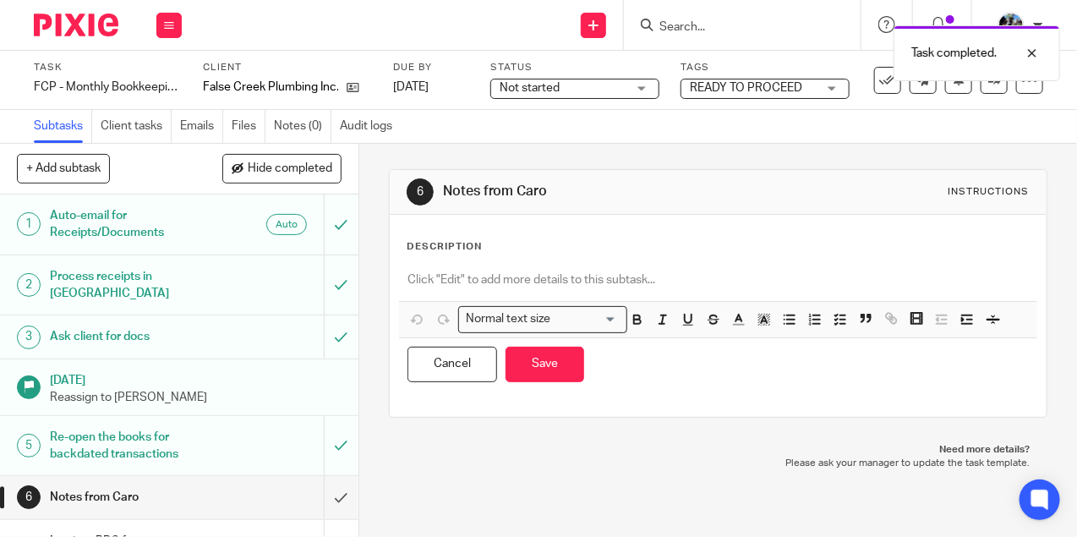
click at [745, 271] on p at bounding box center [718, 279] width 621 height 17
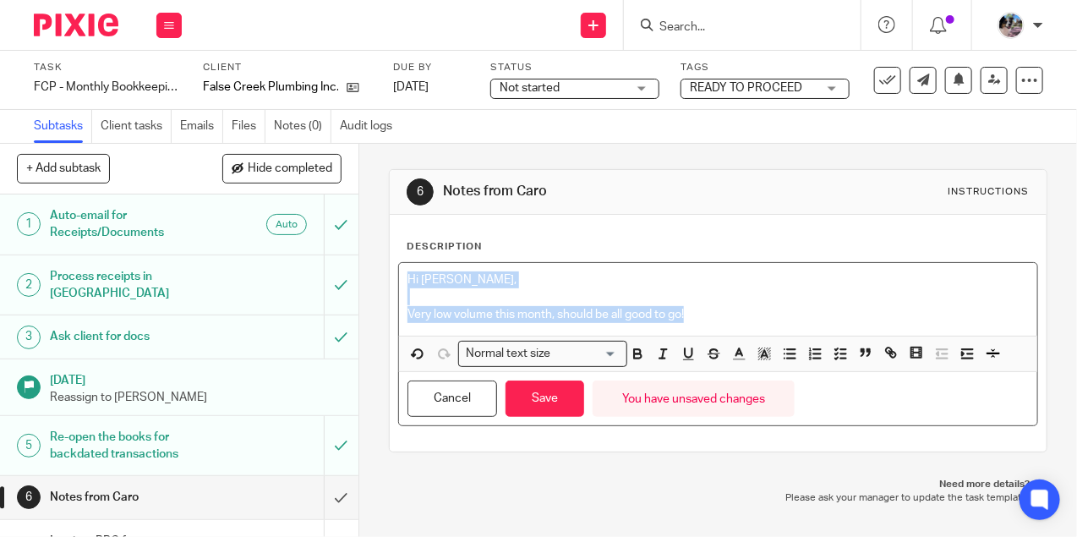
drag, startPoint x: 696, startPoint y: 319, endPoint x: 394, endPoint y: 282, distance: 304.1
click at [394, 282] on div "Description Hi Ciara, Very low volume this month, should be all good to go! Nor…" at bounding box center [718, 333] width 657 height 237
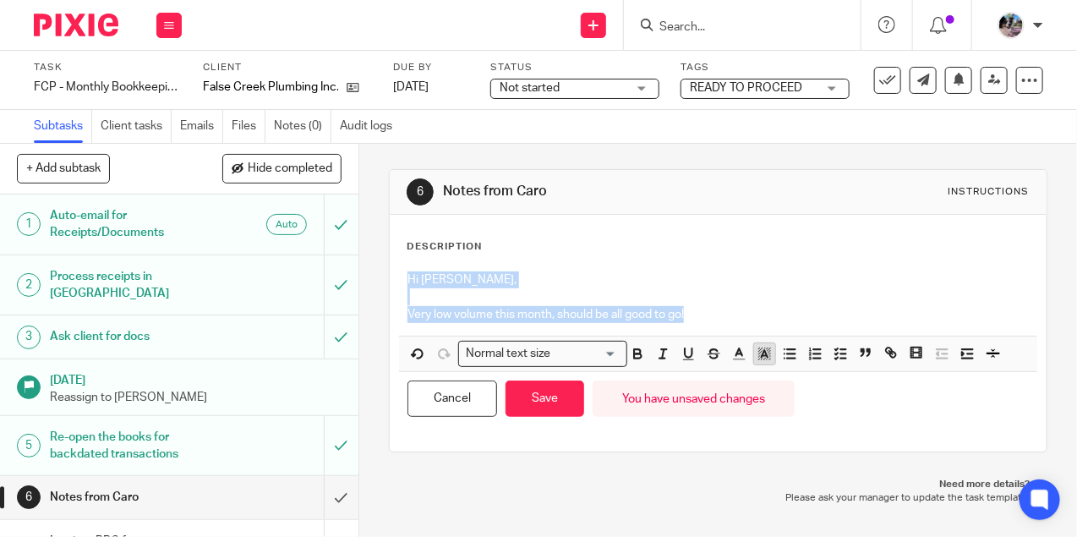
click at [757, 350] on icon "button" at bounding box center [764, 353] width 15 height 15
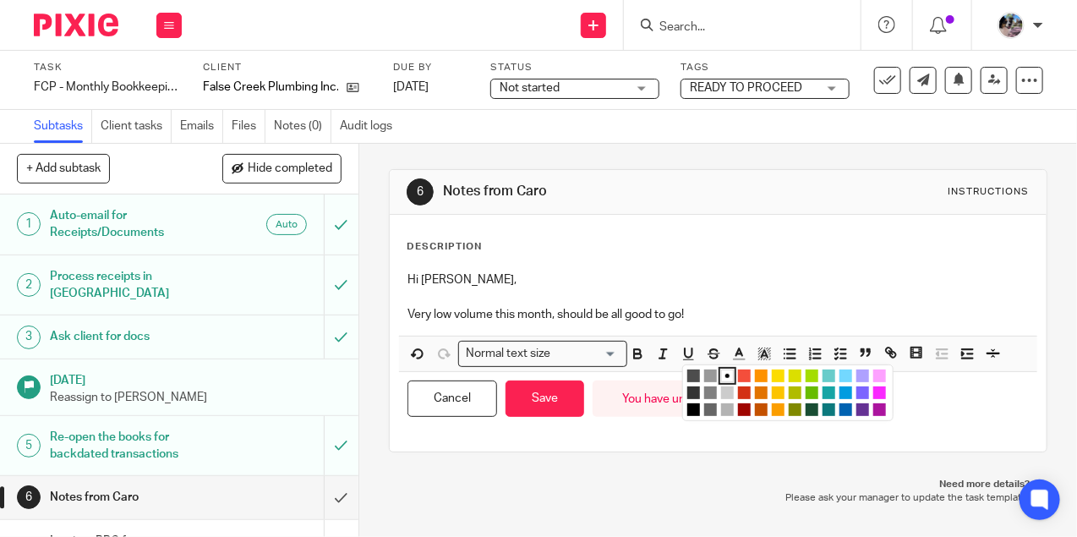
click at [848, 374] on li "color:#73D8FF" at bounding box center [846, 376] width 13 height 13
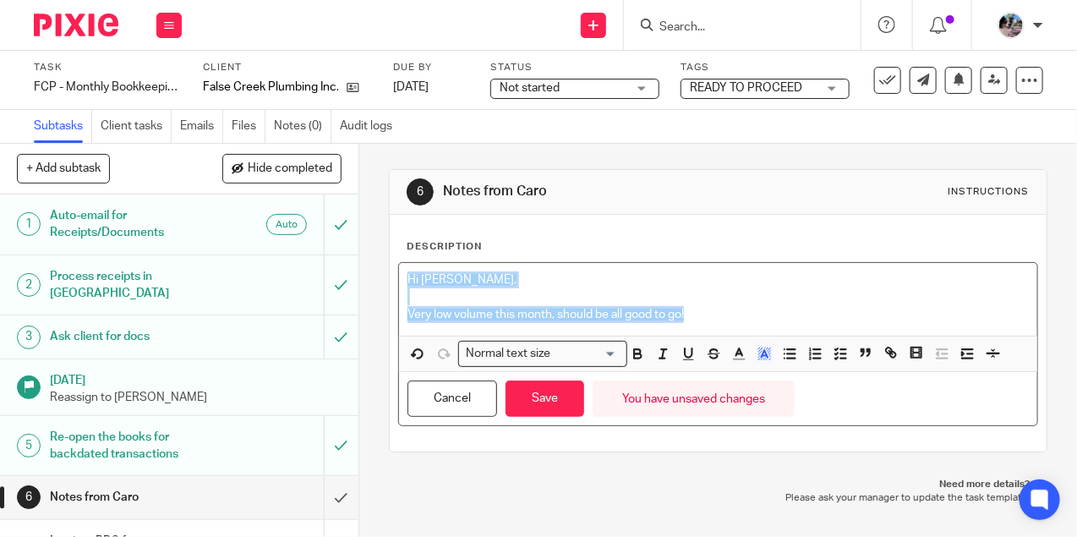
click at [688, 266] on div "Hi Ciara, Very low volume this month, should be all good to go!" at bounding box center [718, 299] width 638 height 73
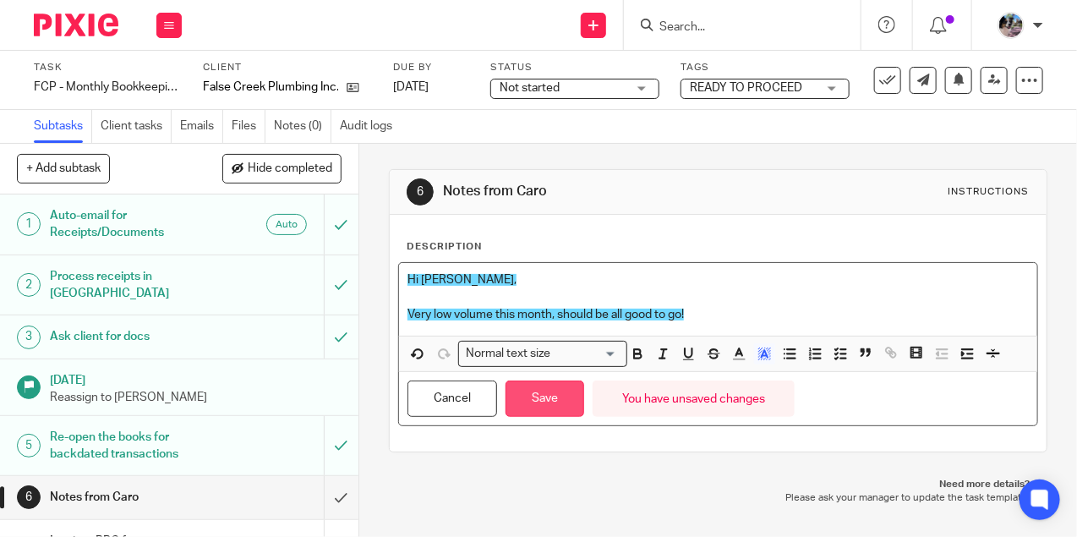
click at [545, 404] on button "Save" at bounding box center [545, 398] width 79 height 36
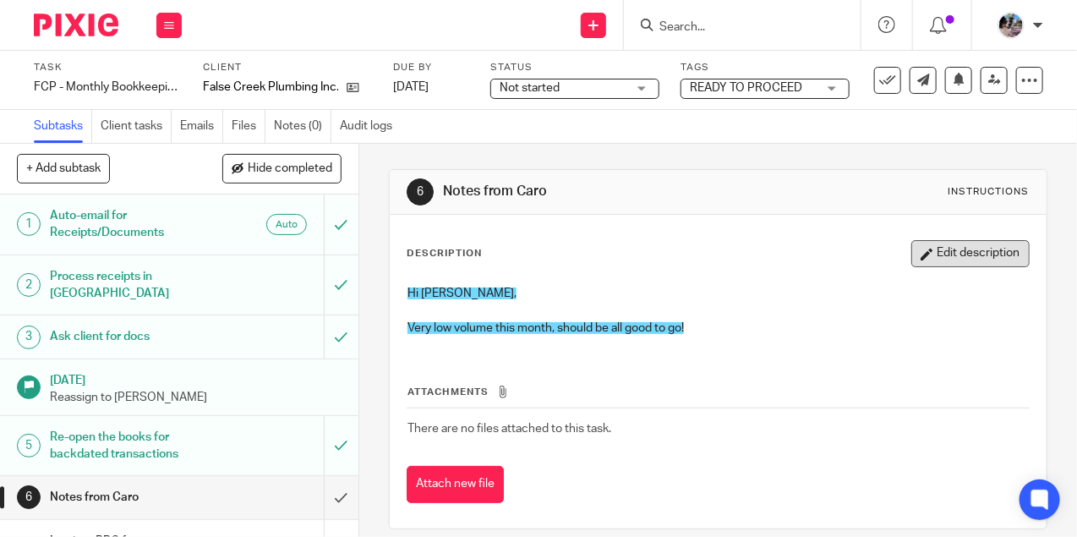
click at [980, 252] on button "Edit description" at bounding box center [970, 253] width 118 height 27
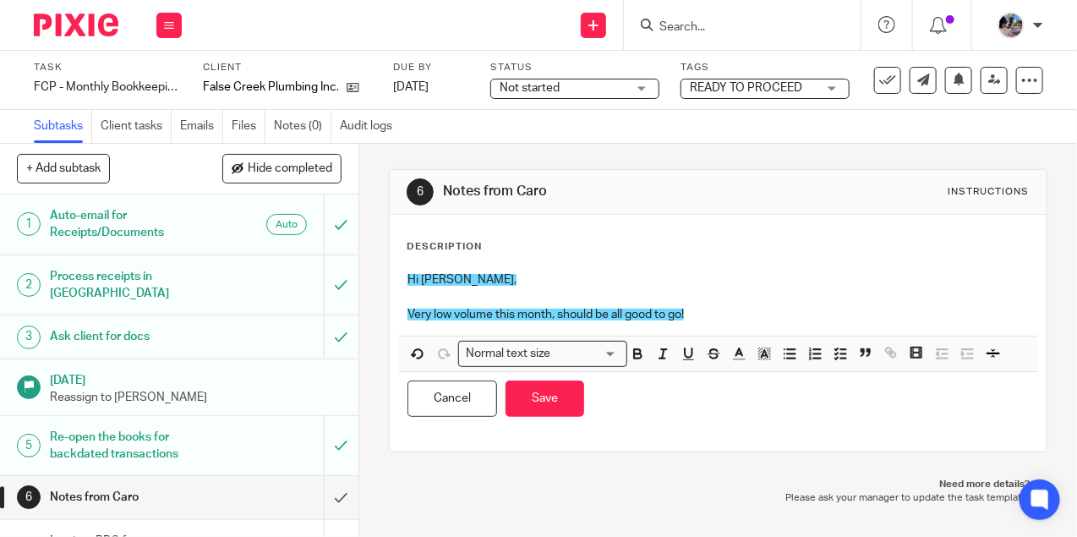
click at [404, 312] on div "Hi Ciara, Very low volume this month, should be all good to go!" at bounding box center [718, 299] width 638 height 73
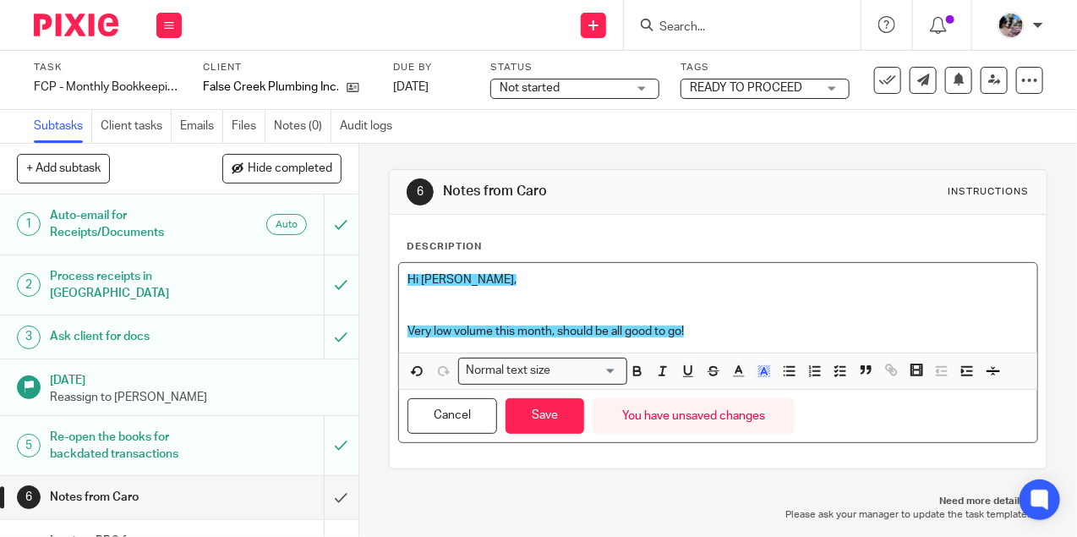
click at [418, 311] on p at bounding box center [718, 314] width 621 height 17
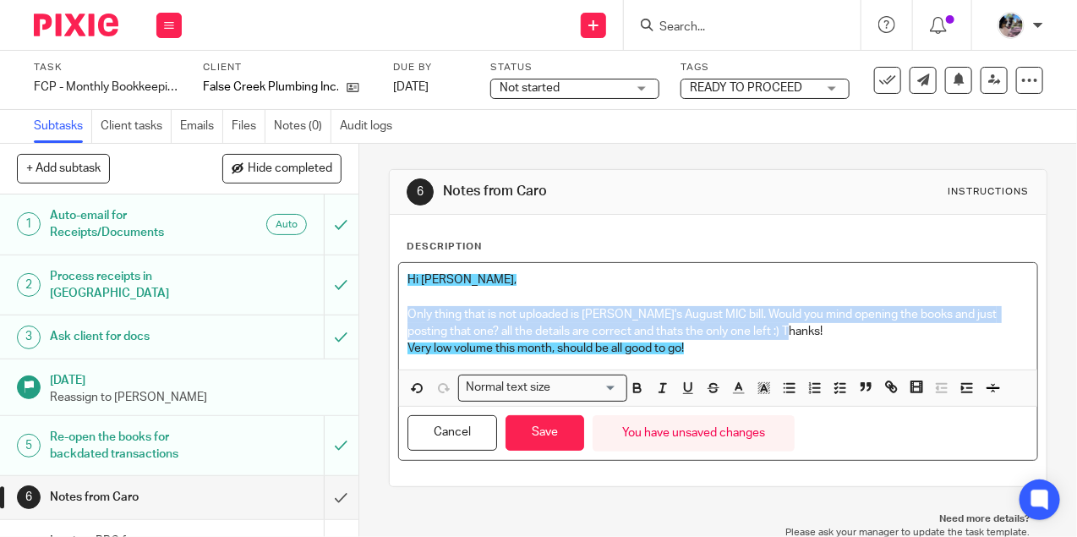
drag, startPoint x: 783, startPoint y: 329, endPoint x: 373, endPoint y: 307, distance: 410.7
click at [373, 307] on div "6 Notes from Caro Instructions Description Hi Ciara, Only thing that is not upl…" at bounding box center [718, 340] width 718 height 393
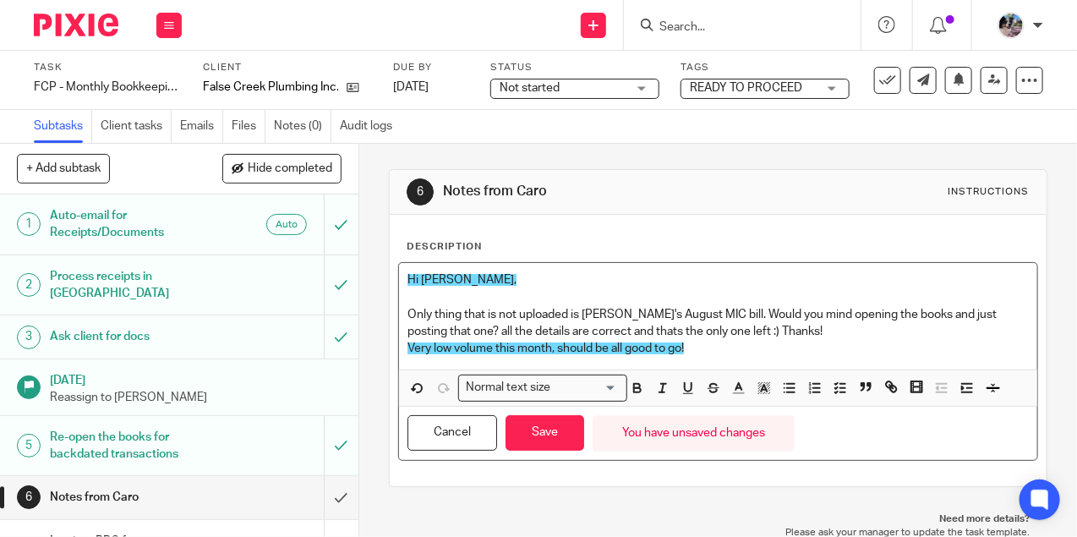
click at [752, 382] on span at bounding box center [750, 390] width 51 height 25
click at [698, 304] on p at bounding box center [718, 296] width 621 height 17
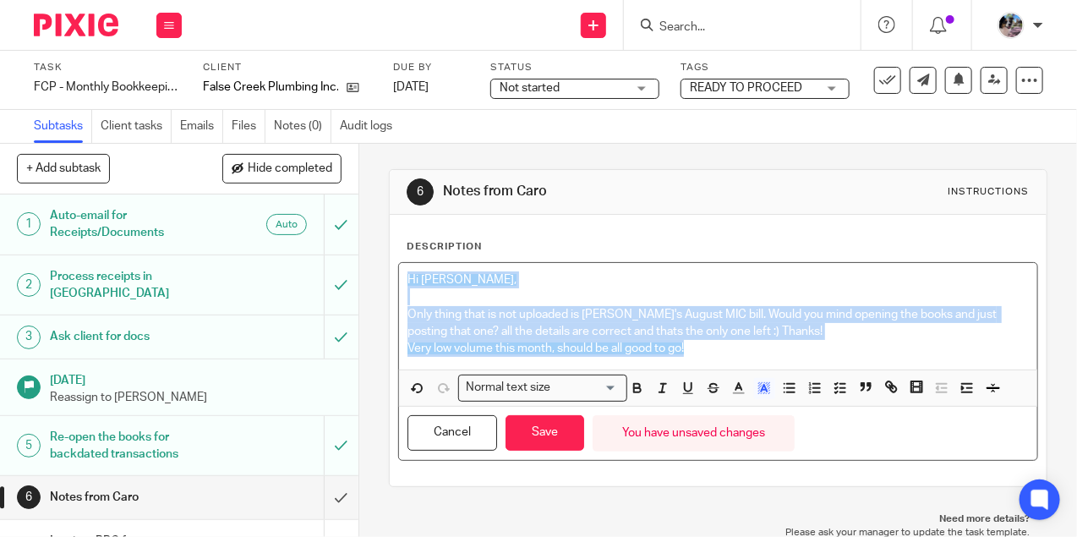
drag, startPoint x: 696, startPoint y: 358, endPoint x: 403, endPoint y: 280, distance: 302.7
click at [403, 280] on div "Hi Ciara, Only thing that is not uploaded is Gillian's August MIC bill. Would y…" at bounding box center [718, 316] width 638 height 107
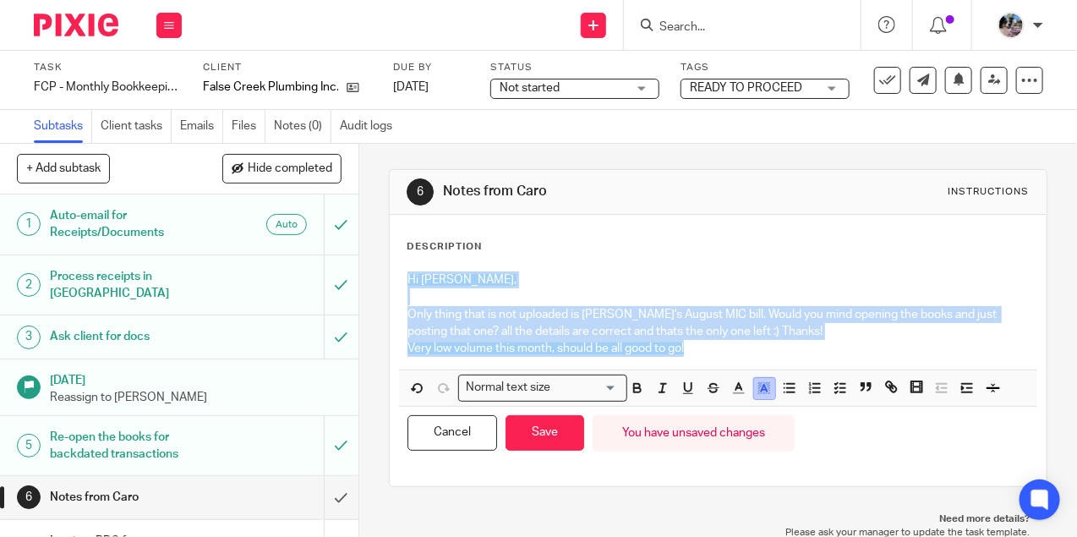
click at [758, 387] on icon "button" at bounding box center [764, 387] width 15 height 15
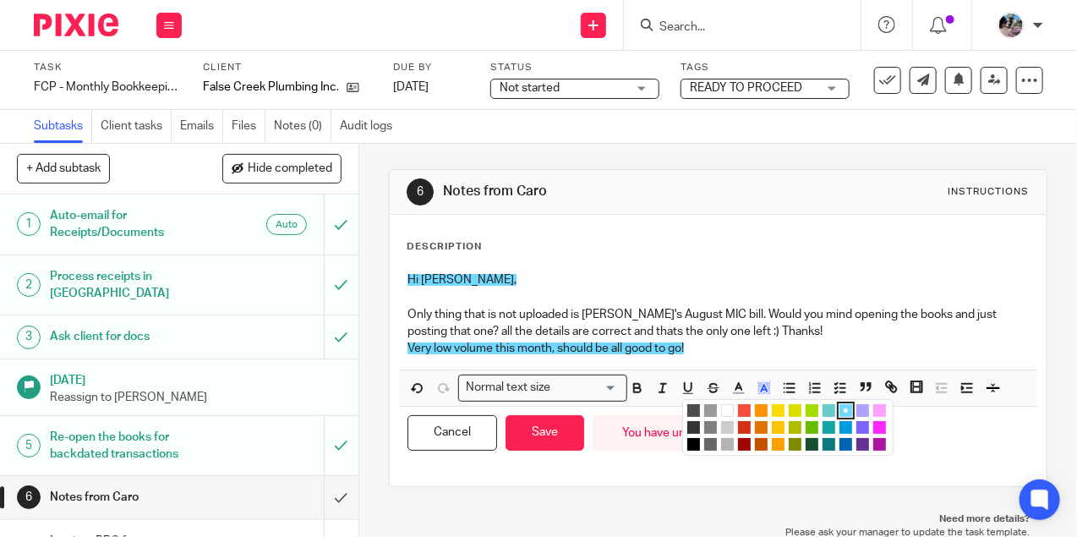
click at [849, 410] on li "color:#73D8FF" at bounding box center [846, 410] width 13 height 13
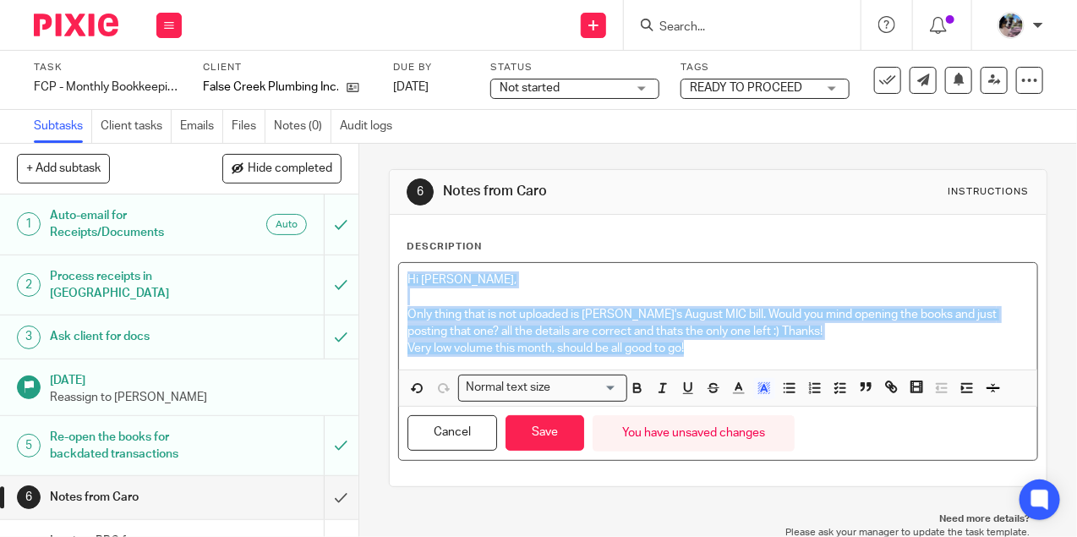
click at [775, 356] on div "Hi Ciara, Only thing that is not uploaded is Gillian's August MIC bill. Would y…" at bounding box center [718, 316] width 638 height 107
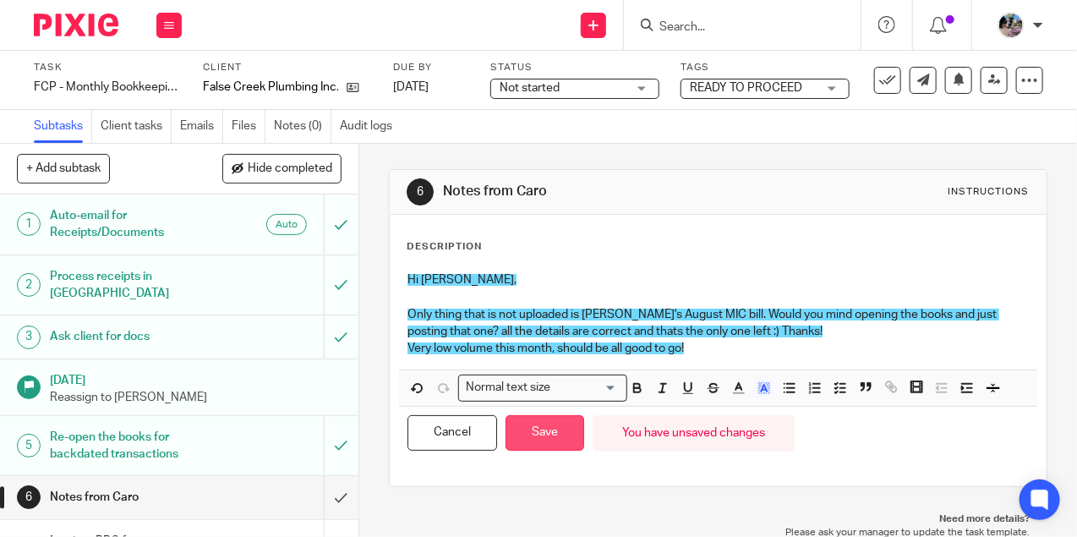
click at [543, 446] on button "Save" at bounding box center [545, 433] width 79 height 36
click at [543, 432] on button "Save" at bounding box center [545, 433] width 79 height 36
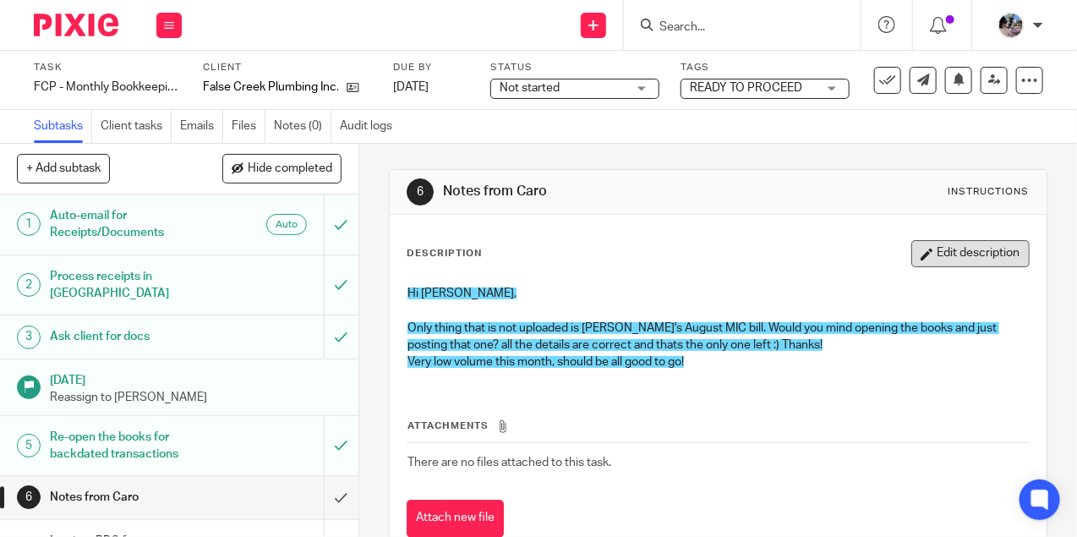
click at [976, 254] on button "Edit description" at bounding box center [970, 253] width 118 height 27
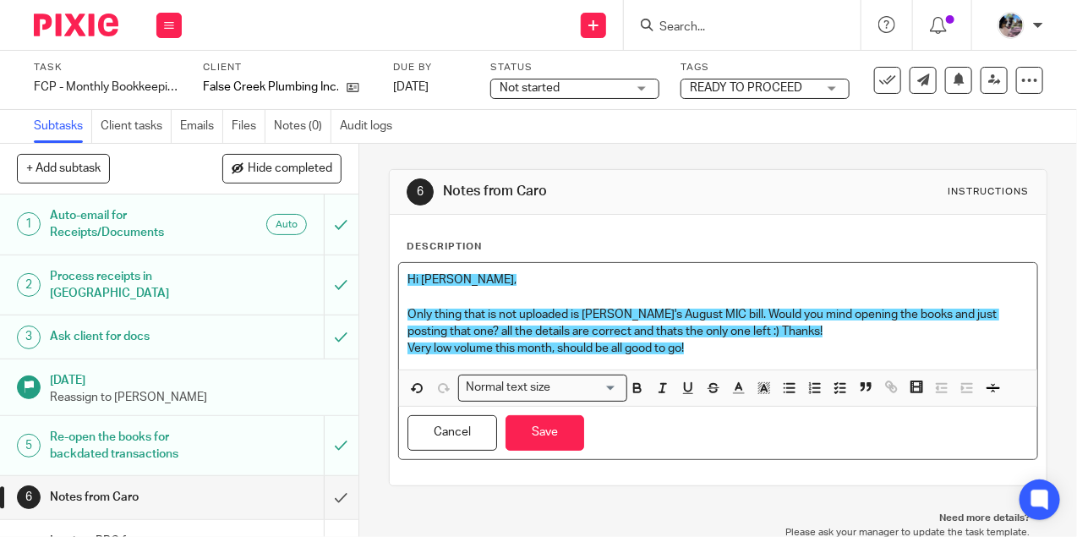
click at [765, 344] on p "Very low volume this month, should be all good to go!" at bounding box center [718, 348] width 621 height 17
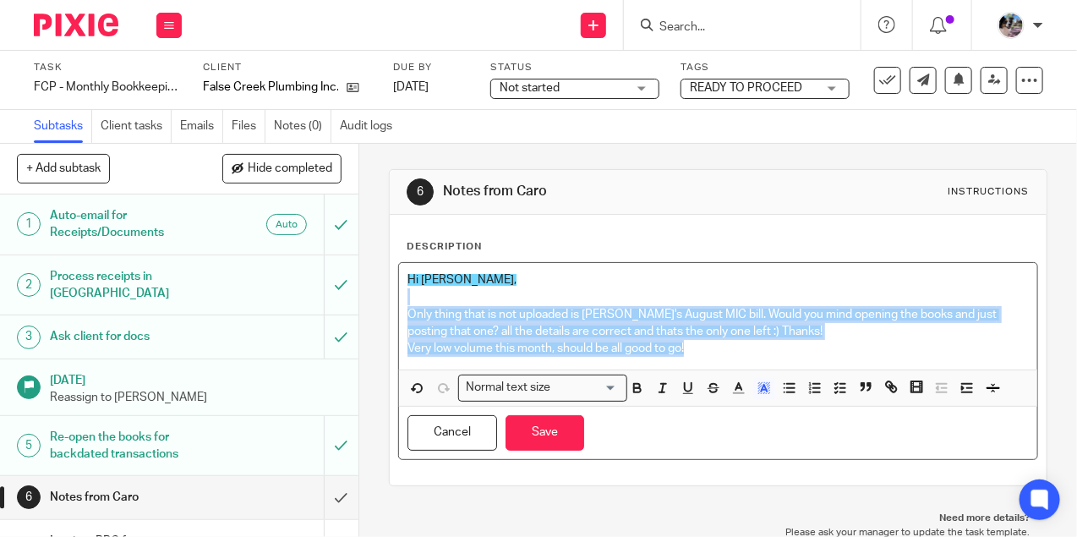
drag, startPoint x: 765, startPoint y: 340, endPoint x: 743, endPoint y: 301, distance: 44.7
click at [743, 301] on div "Hi Ciara, Only thing that is not uploaded is Gillian's August MIC bill. Would y…" at bounding box center [718, 316] width 638 height 107
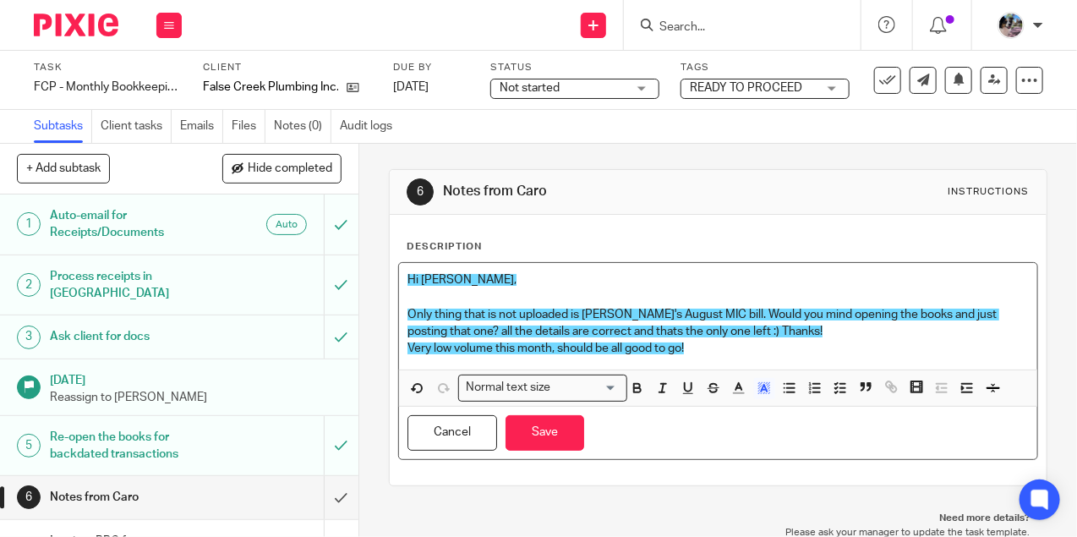
click at [789, 319] on span "Only thing that is not uploaded is Gillian's August MIC bill. Would you mind op…" at bounding box center [704, 323] width 592 height 29
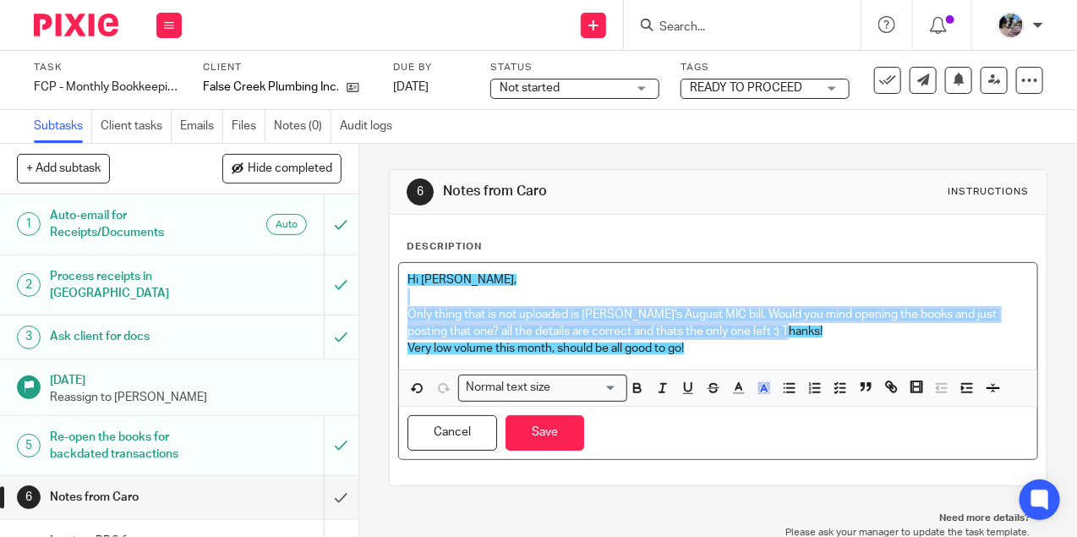
drag, startPoint x: 786, startPoint y: 335, endPoint x: 752, endPoint y: 295, distance: 52.2
click at [752, 295] on div "Hi Ciara, Only thing that is not uploaded is Gillian's August MIC bill. Would y…" at bounding box center [718, 316] width 638 height 107
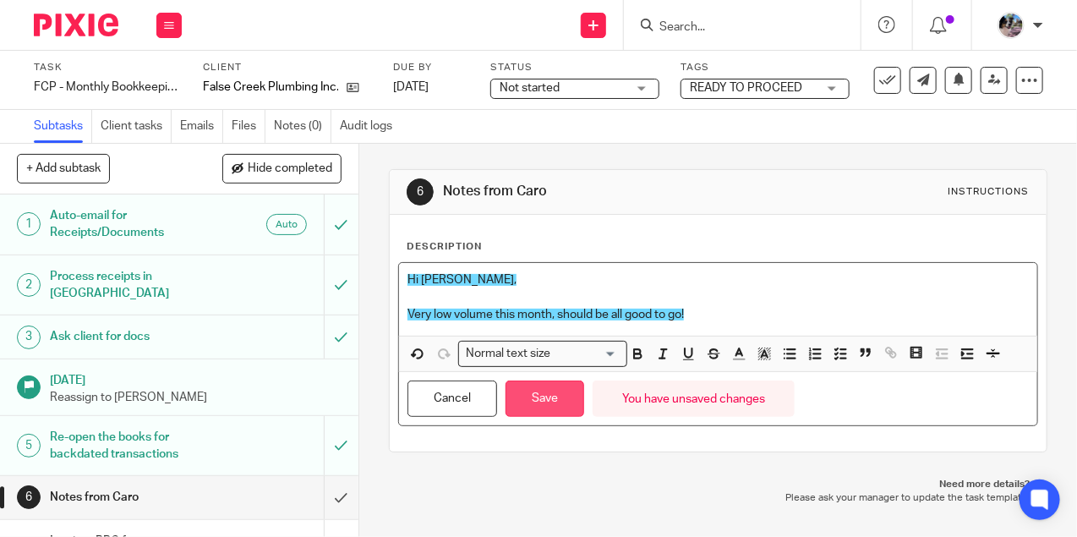
click at [557, 389] on button "Save" at bounding box center [545, 398] width 79 height 36
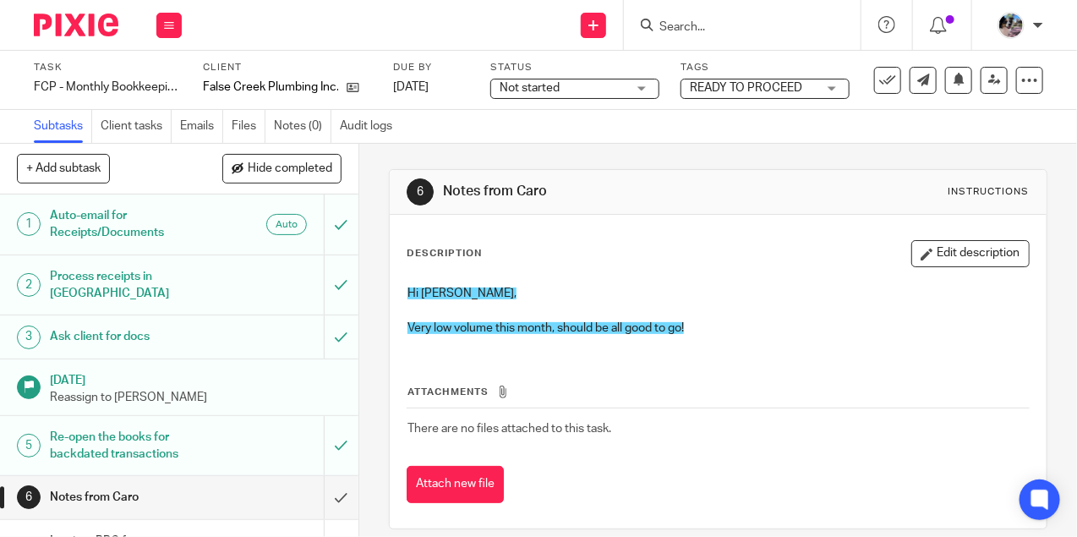
click at [602, 92] on span "Not started" at bounding box center [563, 88] width 127 height 18
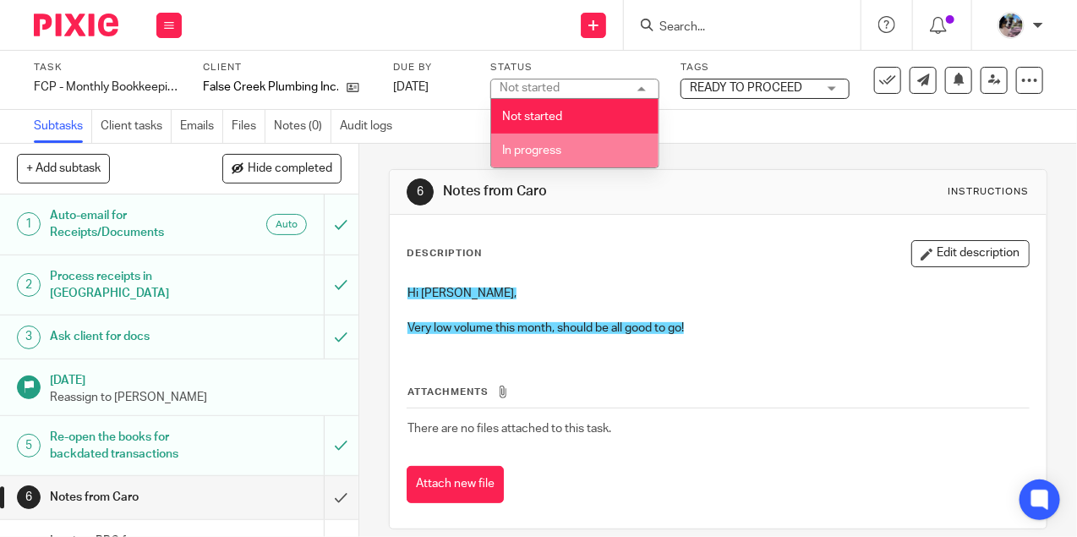
click at [583, 148] on li "In progress" at bounding box center [574, 151] width 167 height 35
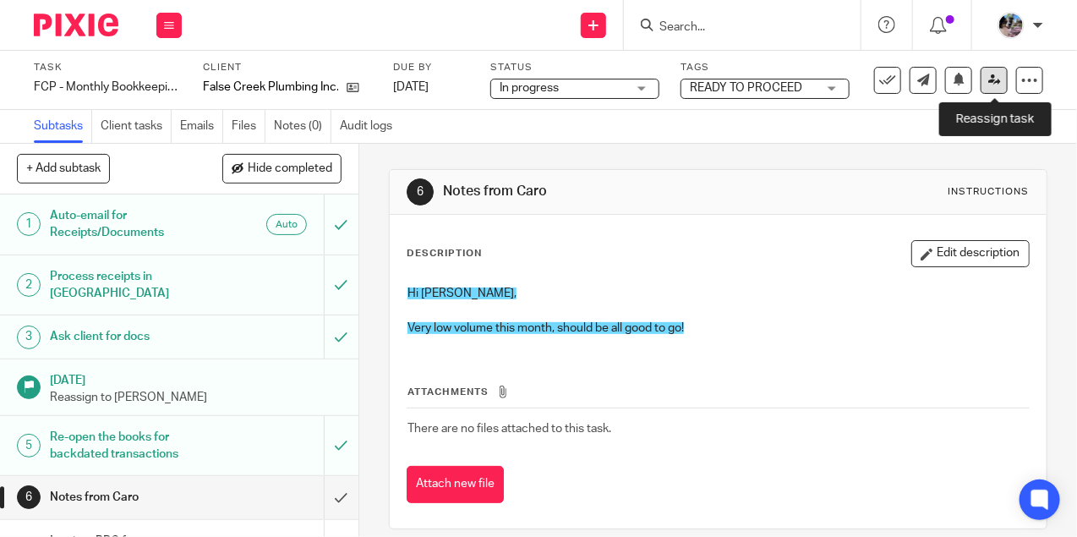
click at [1000, 79] on icon at bounding box center [994, 80] width 13 height 13
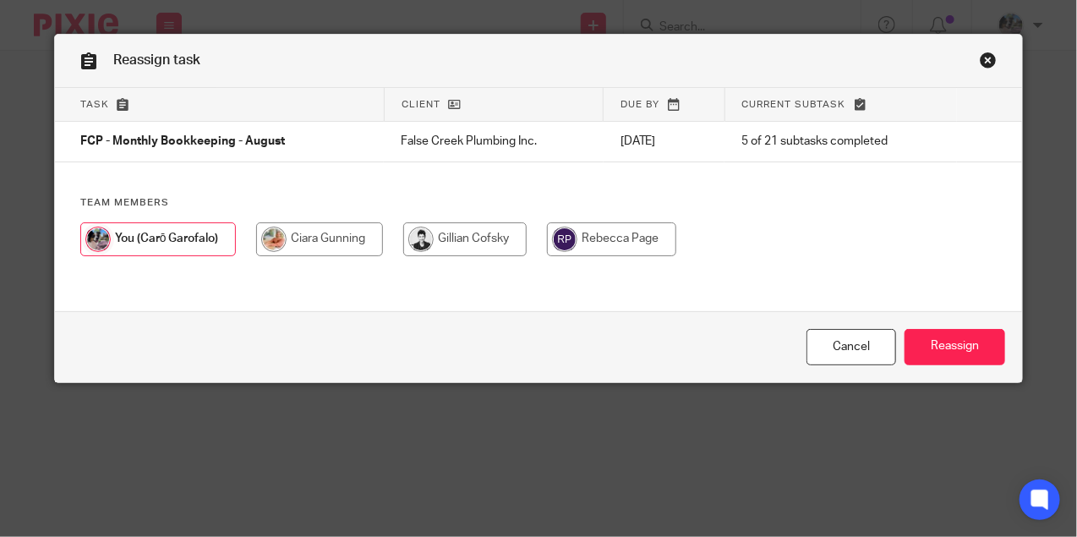
click at [328, 237] on input "radio" at bounding box center [319, 239] width 127 height 34
radio input "true"
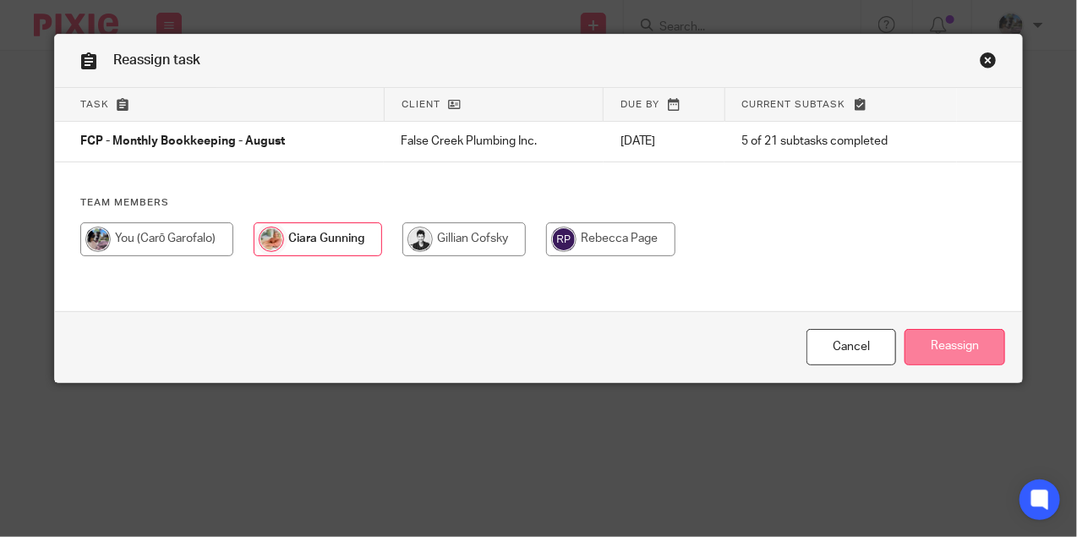
click at [926, 344] on input "Reassign" at bounding box center [955, 347] width 101 height 36
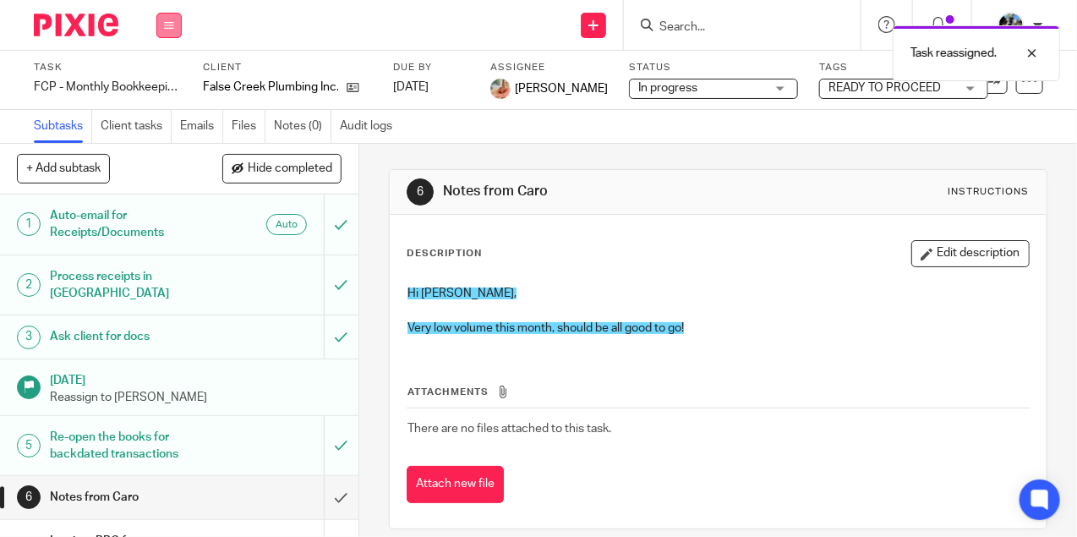
click at [175, 31] on button at bounding box center [168, 25] width 25 height 25
click at [159, 74] on link "Work" at bounding box center [161, 79] width 30 height 12
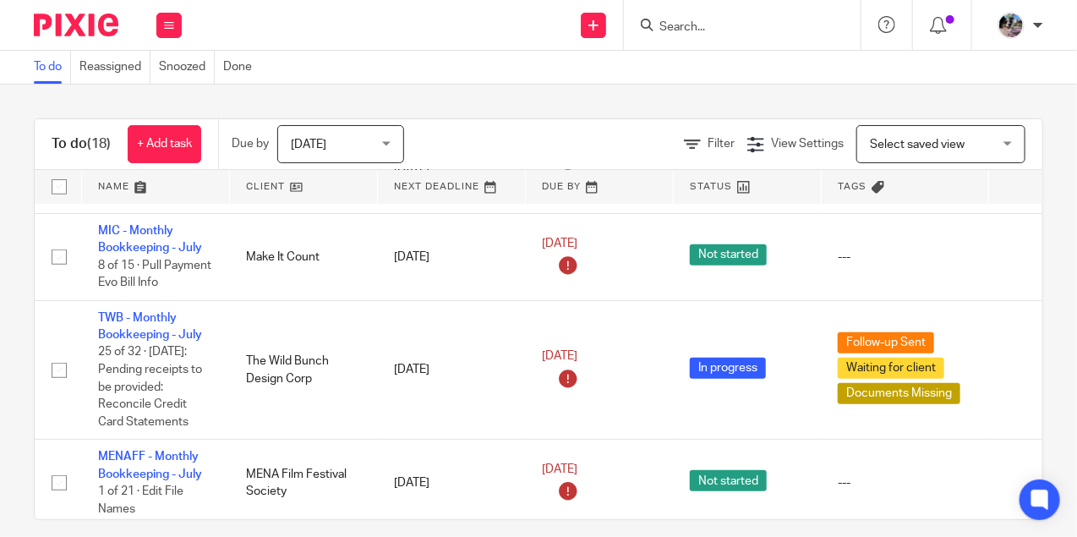
scroll to position [288, 0]
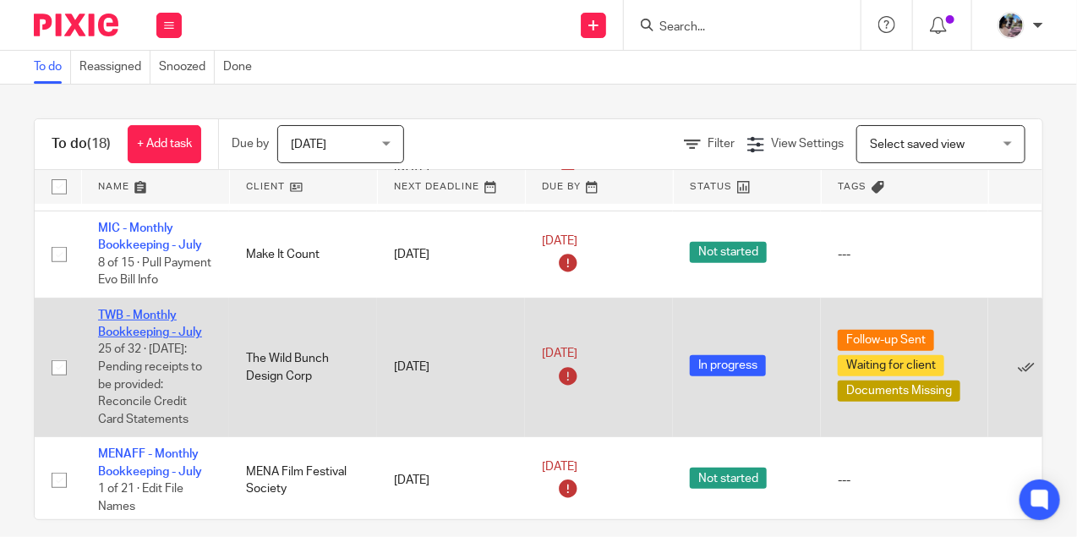
click at [172, 309] on link "TWB - Monthly Bookkeeping - July" at bounding box center [150, 323] width 104 height 29
